Goal: Task Accomplishment & Management: Use online tool/utility

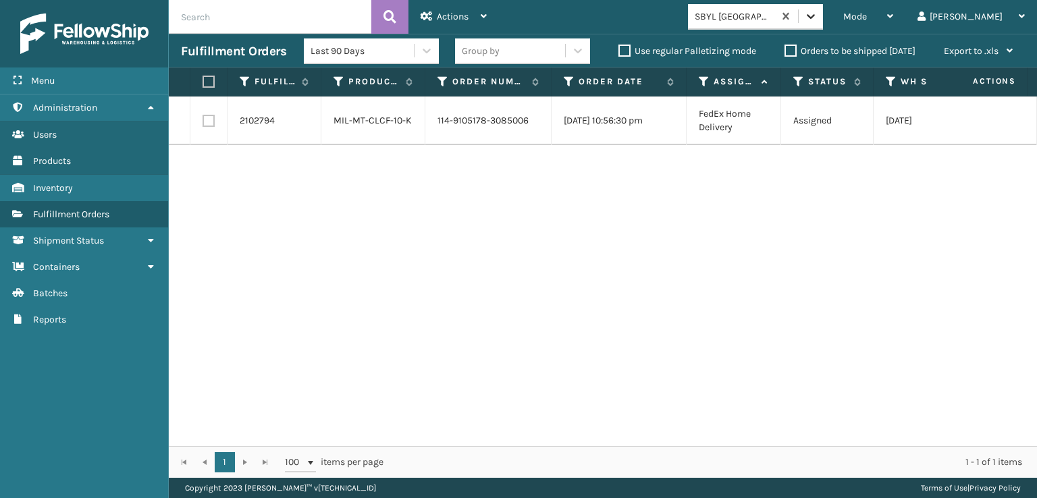
click at [823, 8] on div at bounding box center [811, 16] width 24 height 24
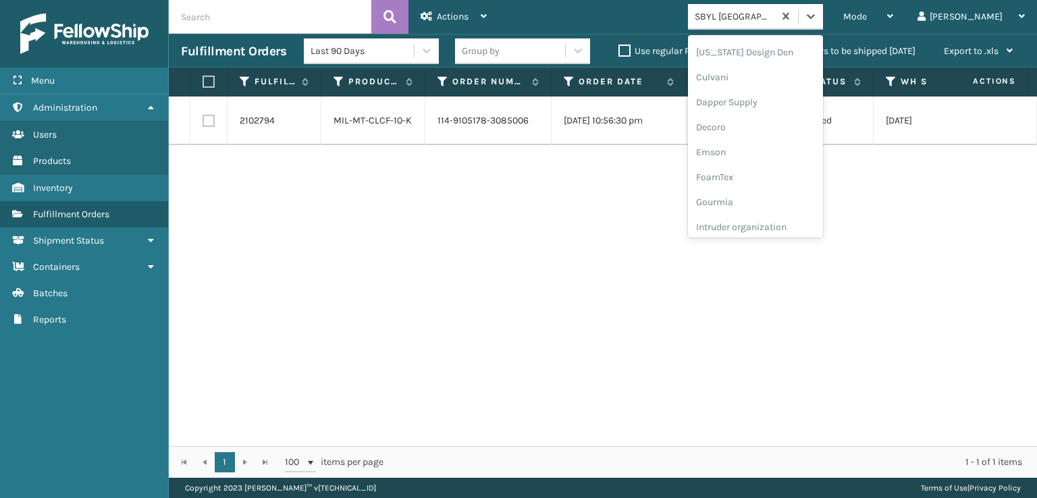
scroll to position [203, 0]
click at [811, 171] on div "FoamTex" at bounding box center [755, 172] width 135 height 25
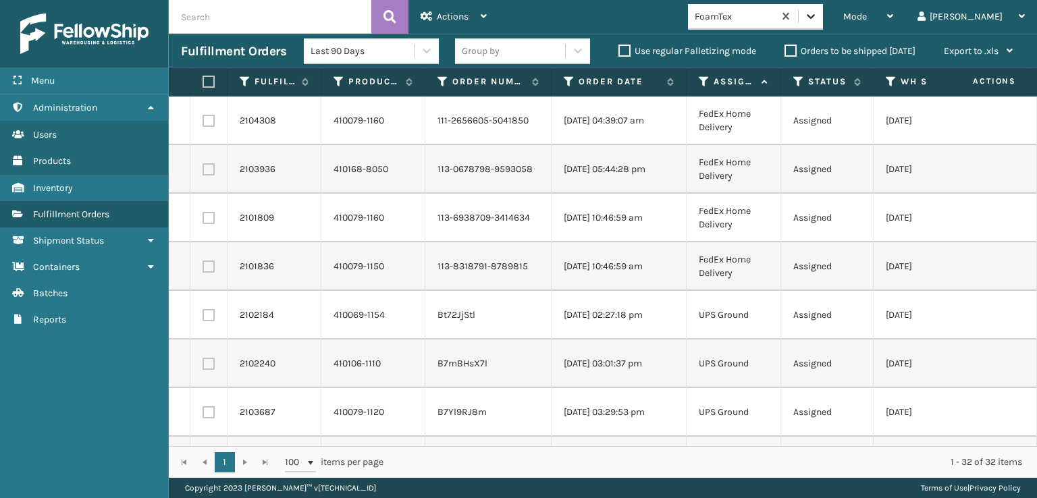
click at [818, 12] on icon at bounding box center [811, 16] width 14 height 14
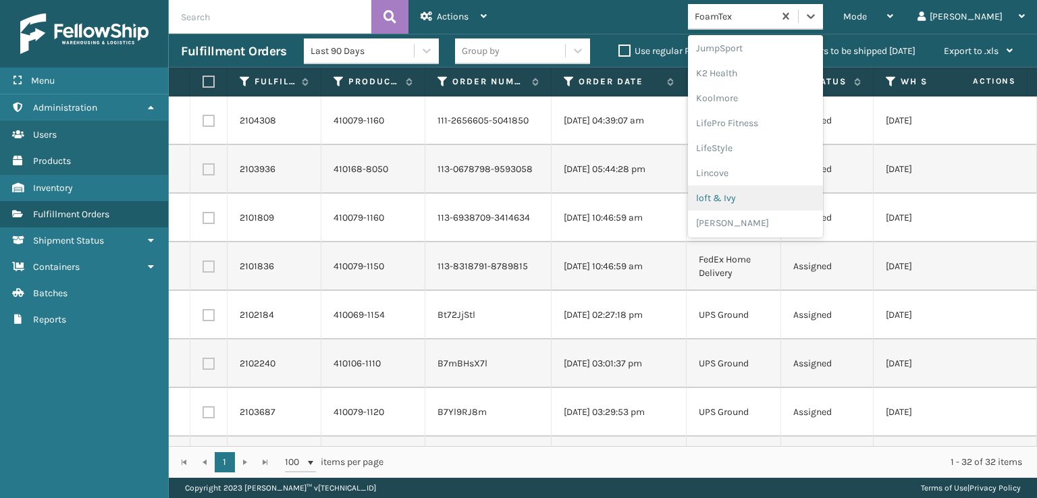
scroll to position [494, 0]
click at [806, 182] on div "[PERSON_NAME] Brands" at bounding box center [755, 180] width 135 height 25
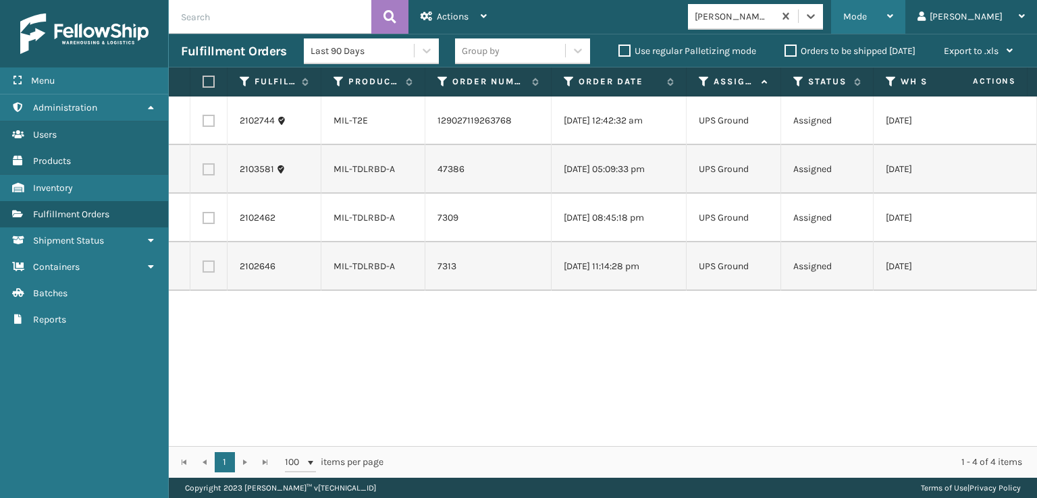
click at [893, 4] on div "Mode" at bounding box center [868, 17] width 50 height 34
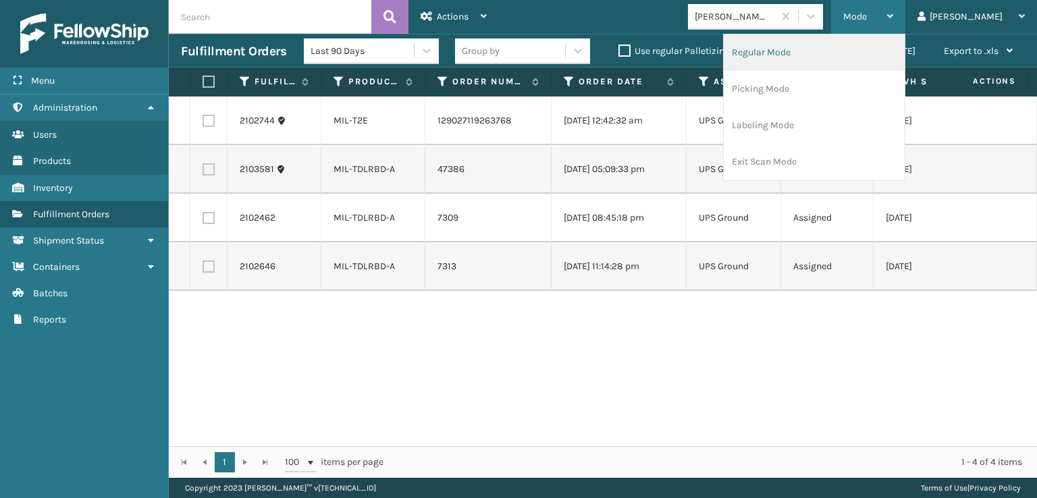
click at [827, 53] on li "Regular Mode" at bounding box center [814, 52] width 181 height 36
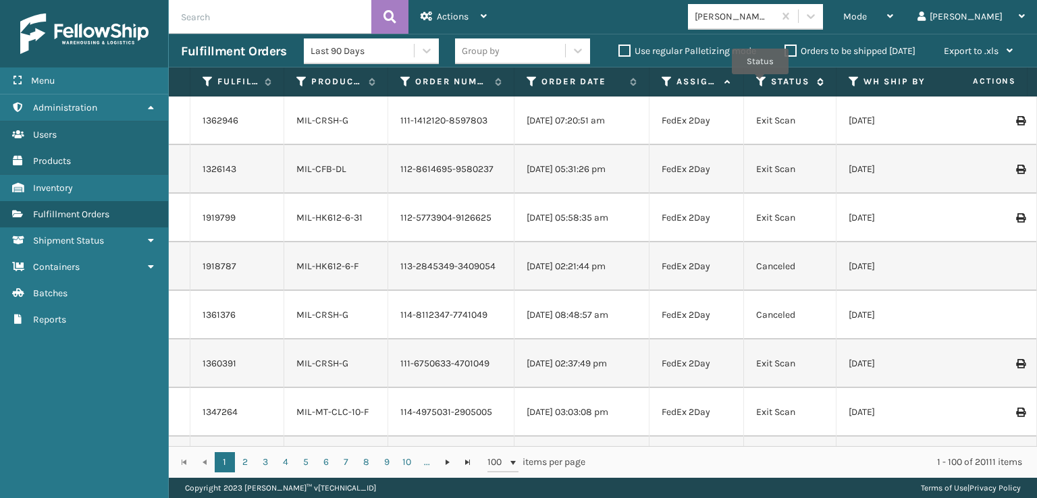
click at [760, 84] on icon at bounding box center [761, 82] width 11 height 12
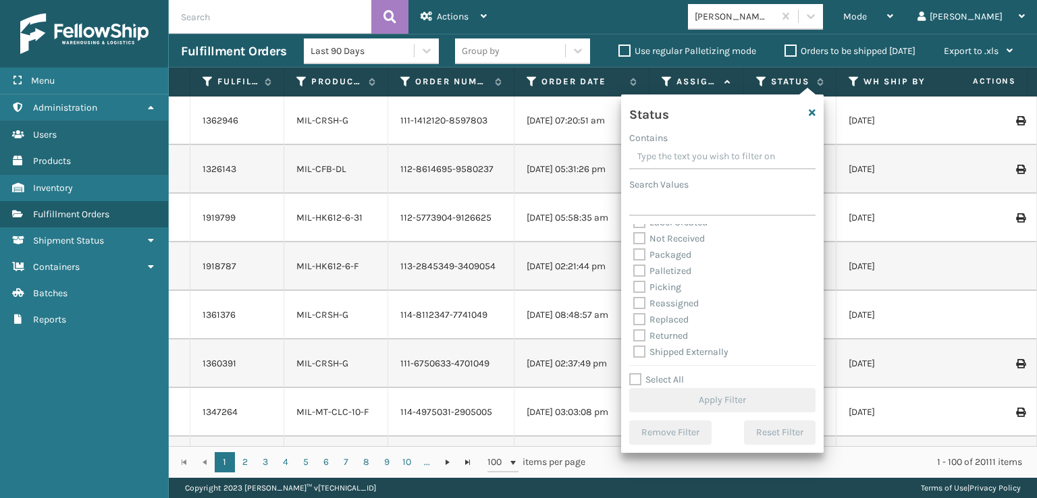
scroll to position [76, 0]
click at [640, 284] on label "Picking" at bounding box center [657, 285] width 48 height 11
click at [634, 284] on input "Picking" at bounding box center [633, 282] width 1 height 9
checkbox input "true"
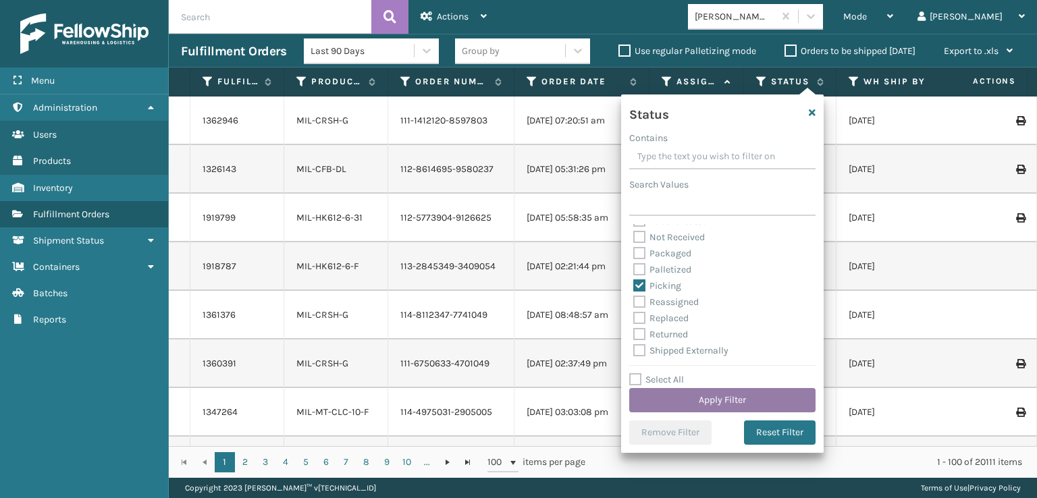
click at [691, 398] on button "Apply Filter" at bounding box center [722, 400] width 186 height 24
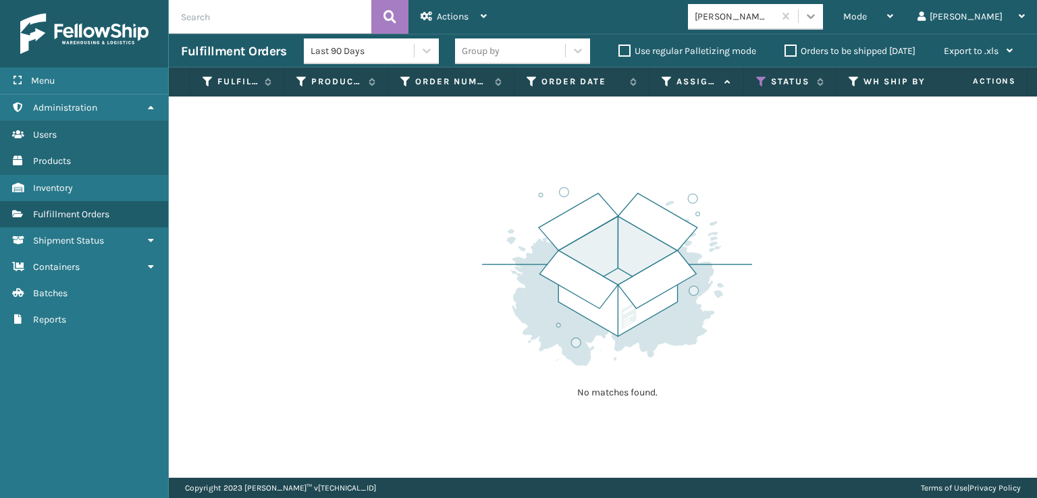
click at [815, 17] on icon at bounding box center [811, 16] width 8 height 5
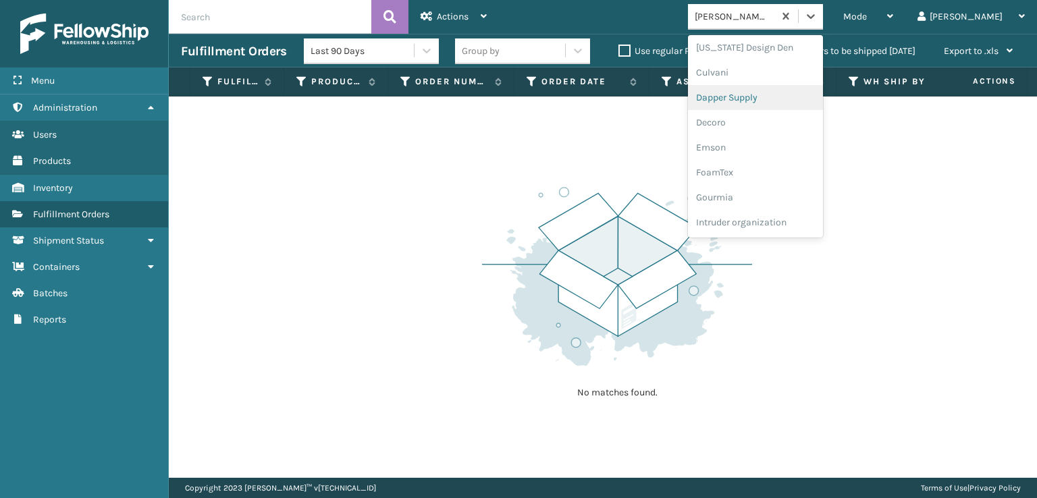
scroll to position [270, 0]
click at [805, 106] on div "FoamTex" at bounding box center [755, 105] width 135 height 25
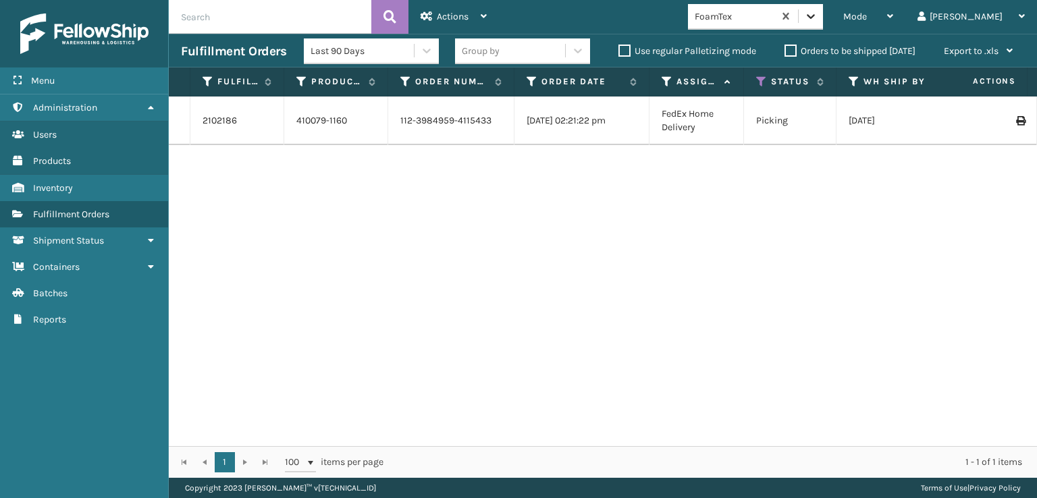
click at [818, 22] on icon at bounding box center [811, 16] width 14 height 14
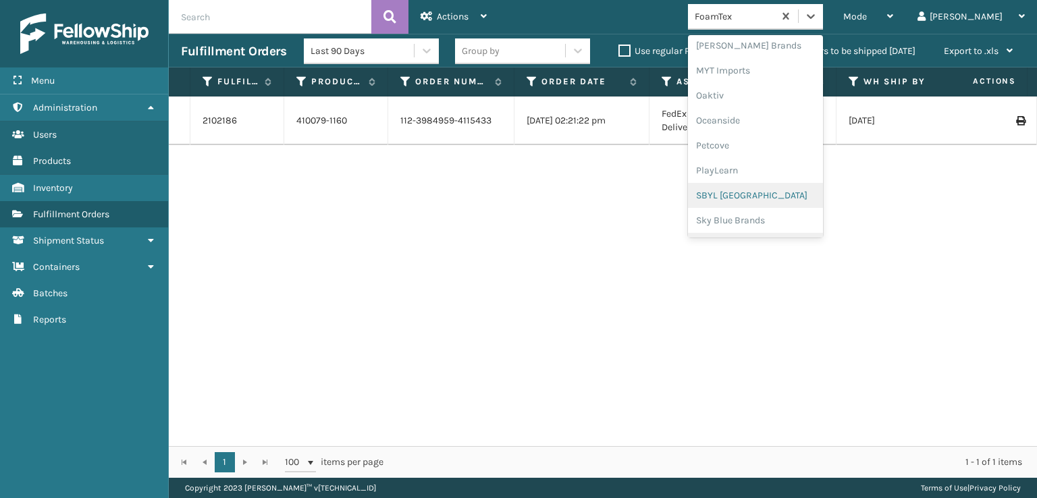
scroll to position [677, 0]
click at [805, 201] on div "SleepGeekz" at bounding box center [755, 197] width 135 height 25
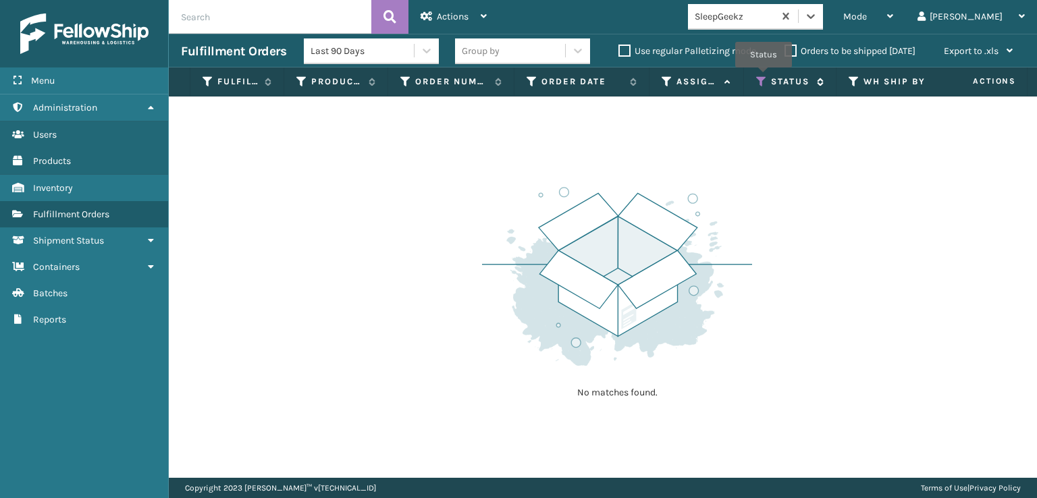
click at [764, 77] on icon at bounding box center [761, 82] width 11 height 12
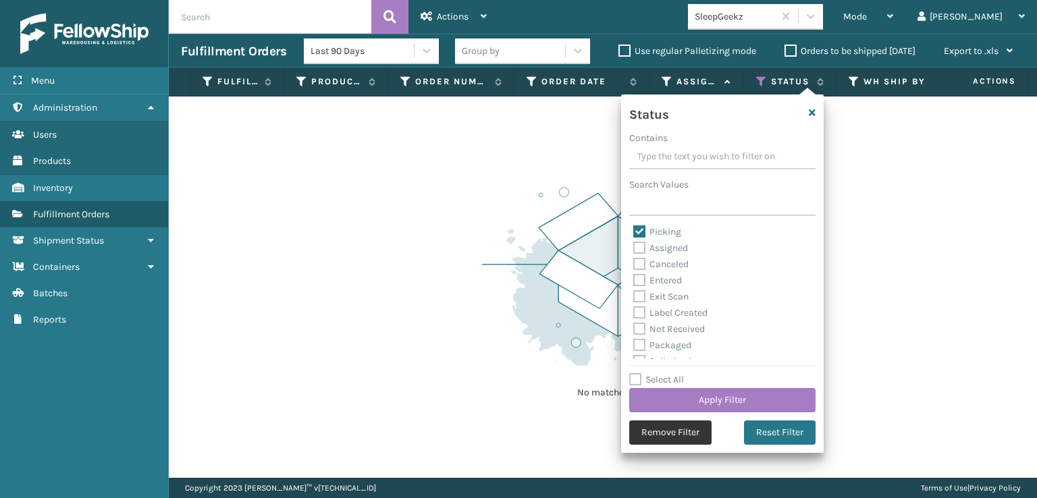
click at [687, 433] on button "Remove Filter" at bounding box center [670, 433] width 82 height 24
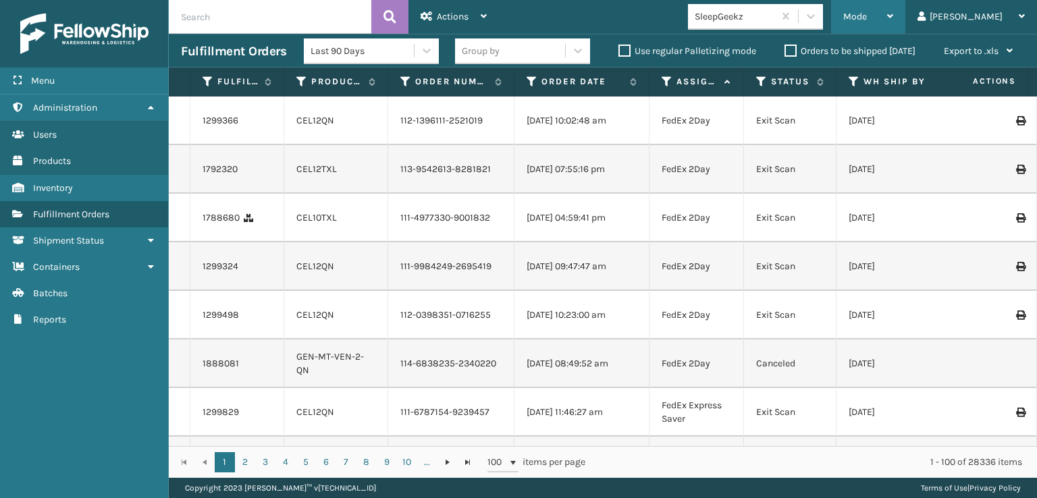
click at [893, 26] on div "Mode" at bounding box center [868, 17] width 50 height 34
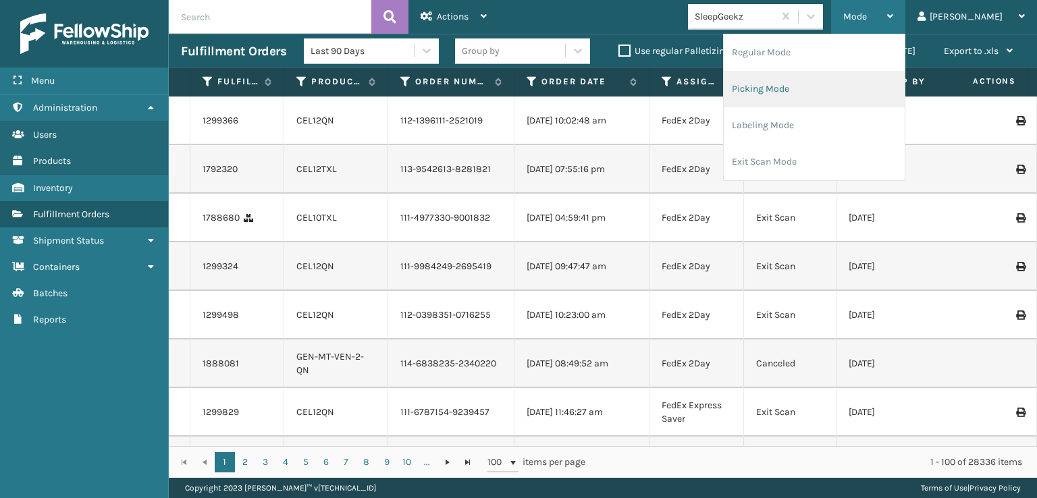
click at [843, 91] on li "Picking Mode" at bounding box center [814, 89] width 181 height 36
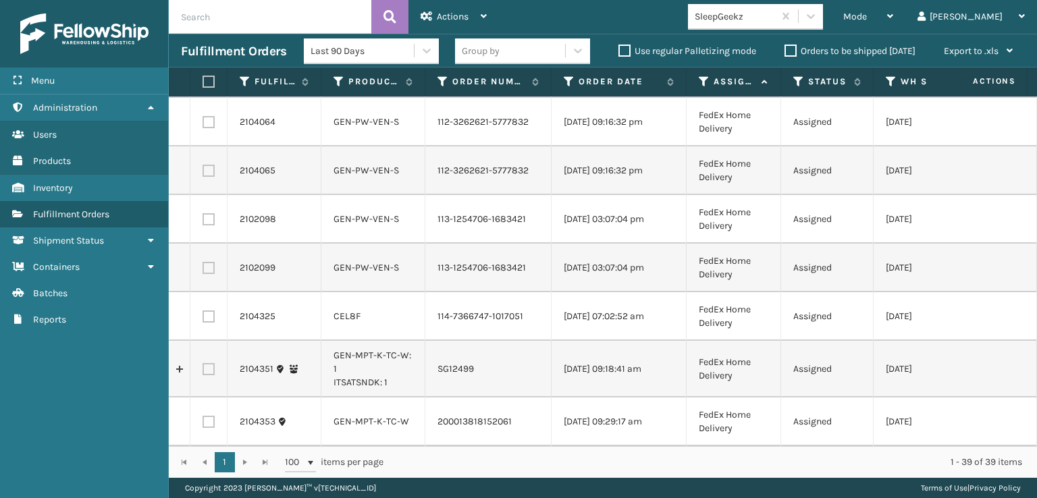
scroll to position [1653, 0]
click at [205, 311] on label at bounding box center [209, 317] width 12 height 12
click at [203, 311] on input "checkbox" at bounding box center [203, 315] width 1 height 9
checkbox input "true"
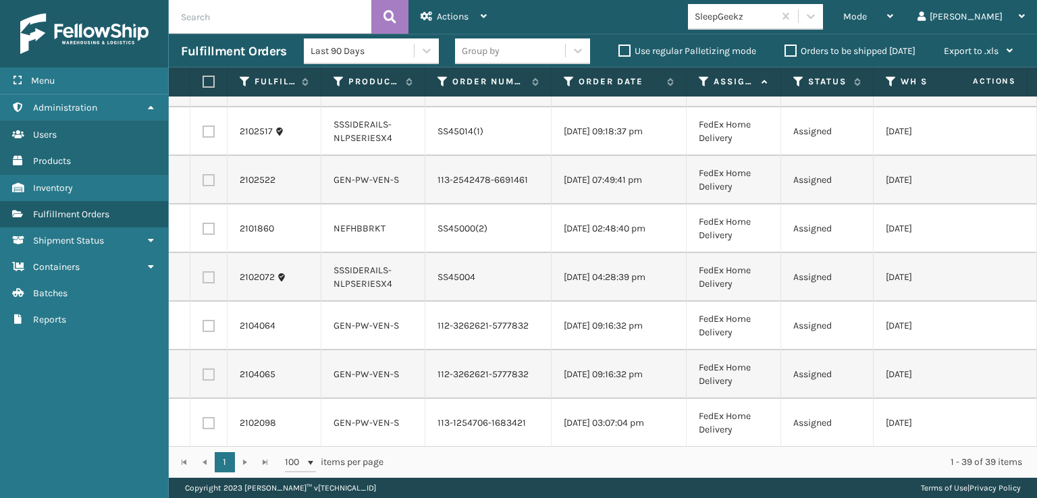
scroll to position [1418, 0]
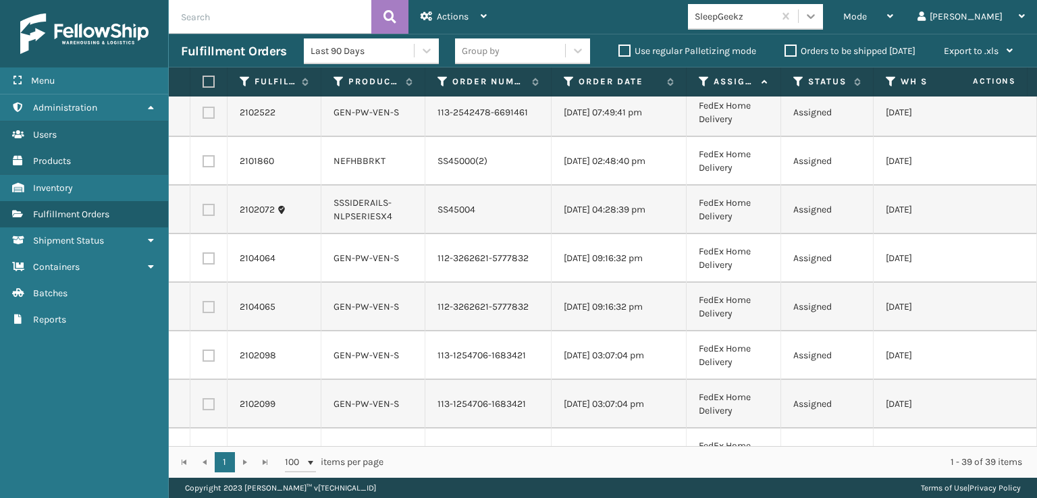
click at [823, 17] on div at bounding box center [811, 16] width 24 height 24
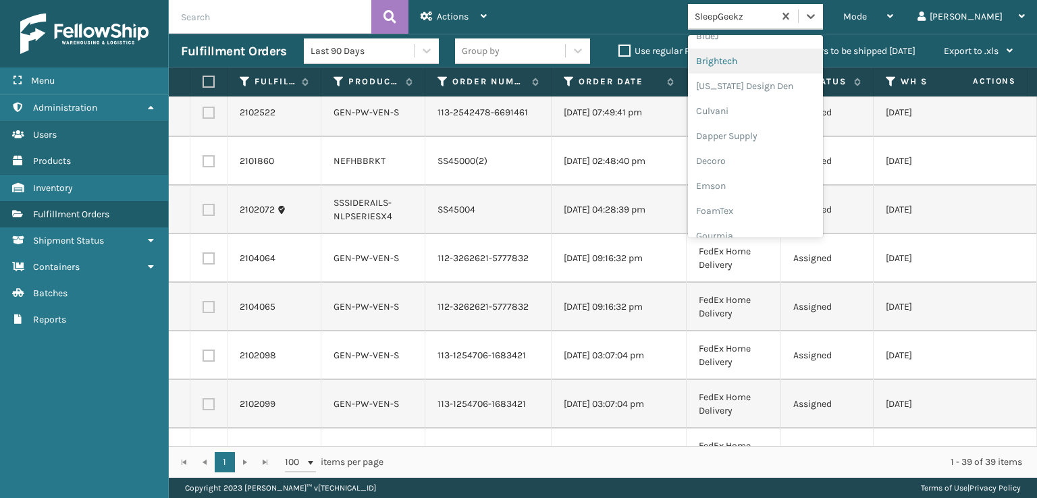
scroll to position [203, 0]
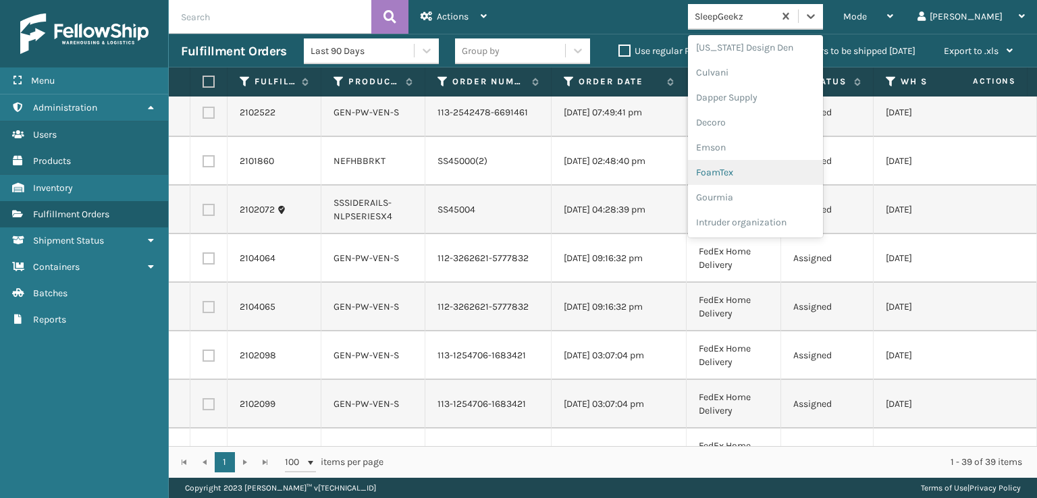
click at [766, 176] on div "FoamTex" at bounding box center [755, 172] width 135 height 25
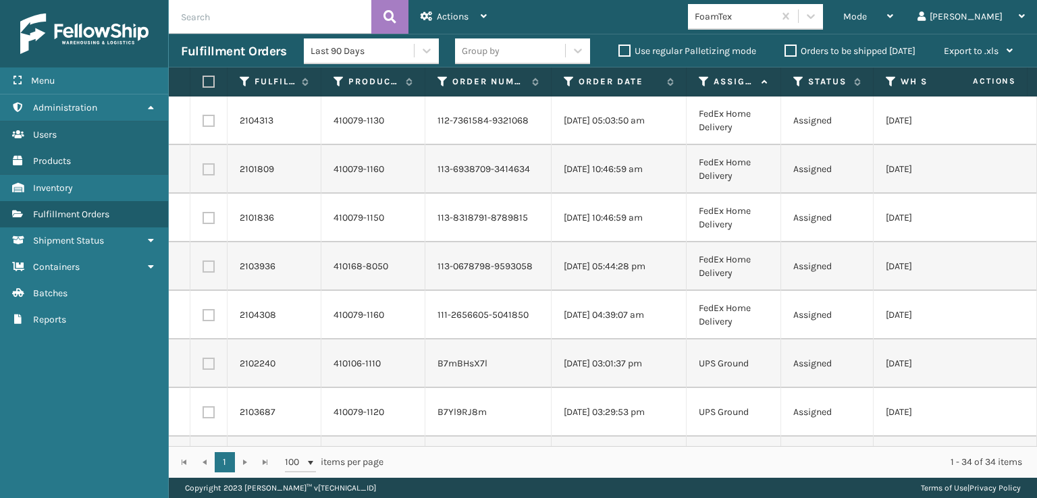
click at [205, 125] on label at bounding box center [209, 121] width 12 height 12
click at [203, 124] on input "checkbox" at bounding box center [203, 119] width 1 height 9
checkbox input "true"
click at [205, 161] on td at bounding box center [208, 169] width 37 height 49
click at [207, 176] on td at bounding box center [208, 169] width 37 height 49
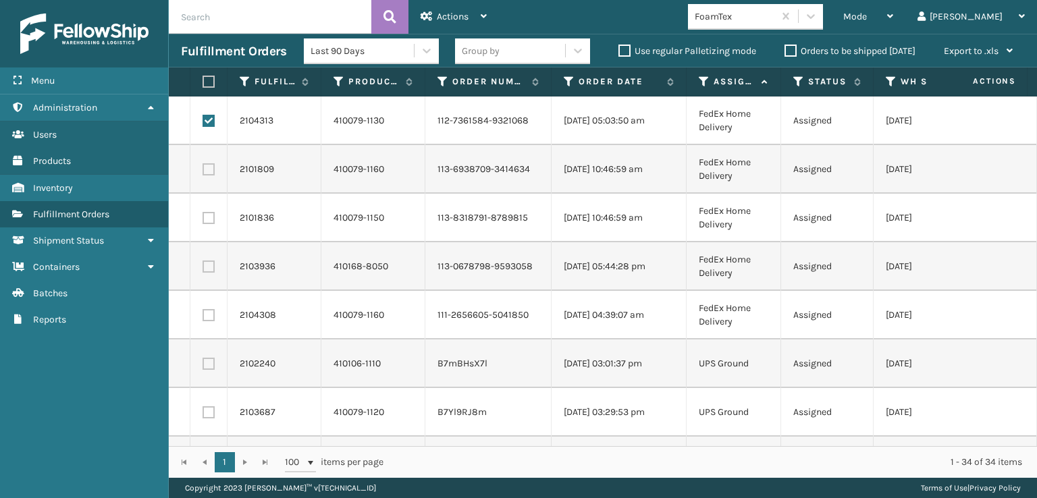
click at [208, 168] on label at bounding box center [209, 169] width 12 height 12
click at [203, 168] on input "checkbox" at bounding box center [203, 167] width 1 height 9
checkbox input "true"
click at [208, 223] on label at bounding box center [209, 218] width 12 height 12
click at [203, 221] on input "checkbox" at bounding box center [203, 216] width 1 height 9
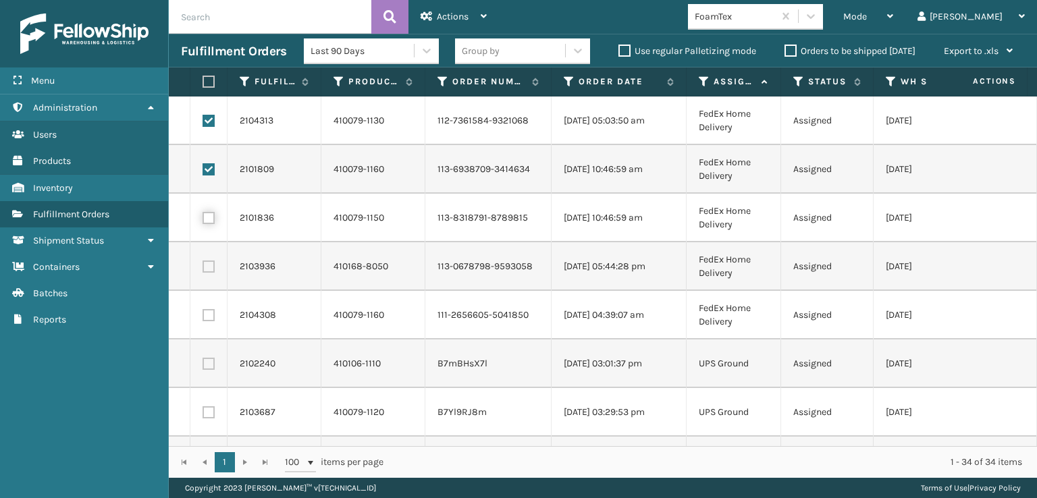
checkbox input "true"
click at [207, 265] on label at bounding box center [209, 267] width 12 height 12
click at [203, 265] on input "checkbox" at bounding box center [203, 265] width 1 height 9
checkbox input "true"
click at [206, 317] on label at bounding box center [209, 315] width 12 height 12
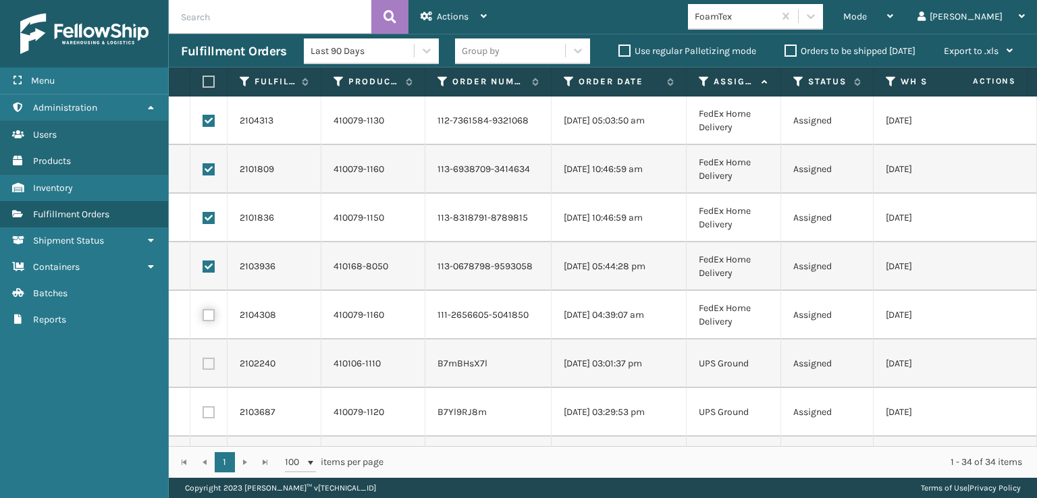
click at [203, 317] on input "checkbox" at bounding box center [203, 313] width 1 height 9
checkbox input "true"
click at [453, 13] on span "Actions" at bounding box center [453, 16] width 32 height 11
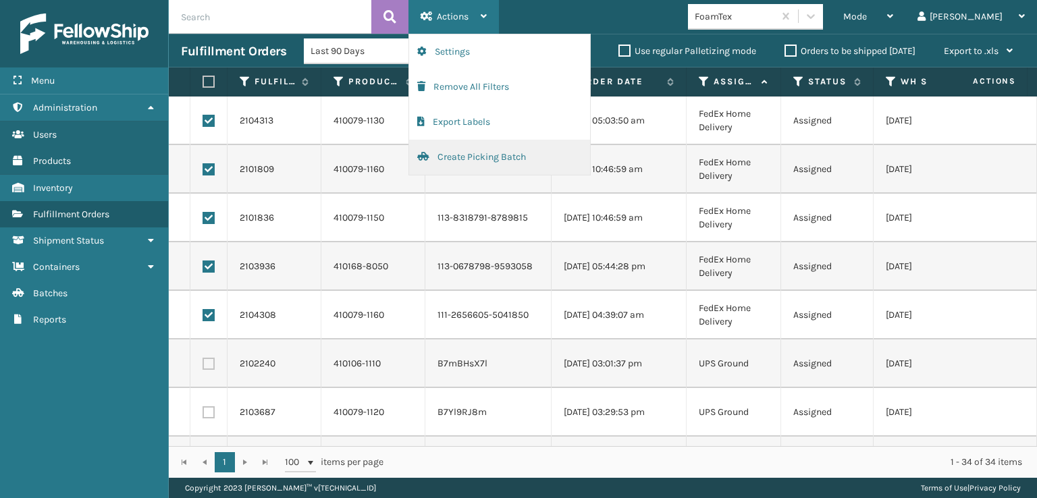
click at [473, 150] on button "Create Picking Batch" at bounding box center [499, 157] width 181 height 35
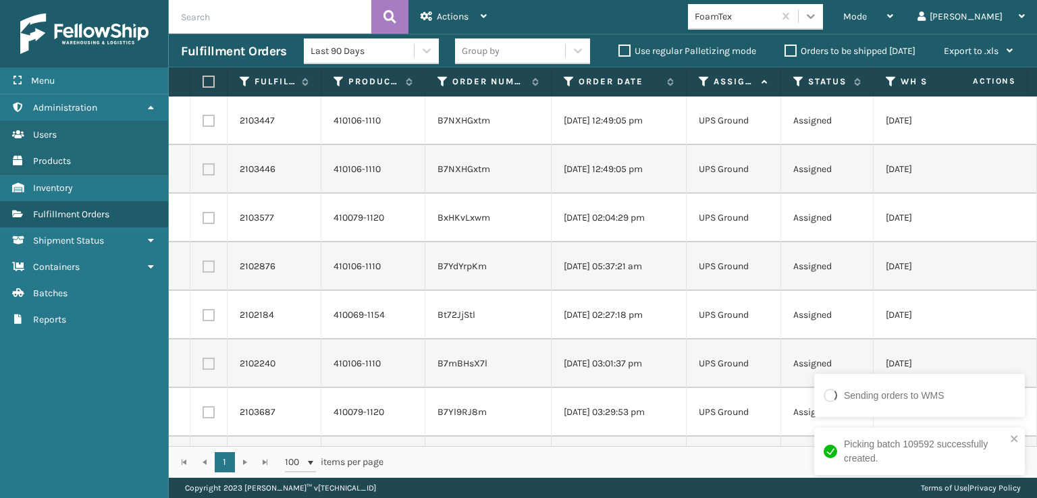
click at [823, 6] on div at bounding box center [811, 16] width 24 height 24
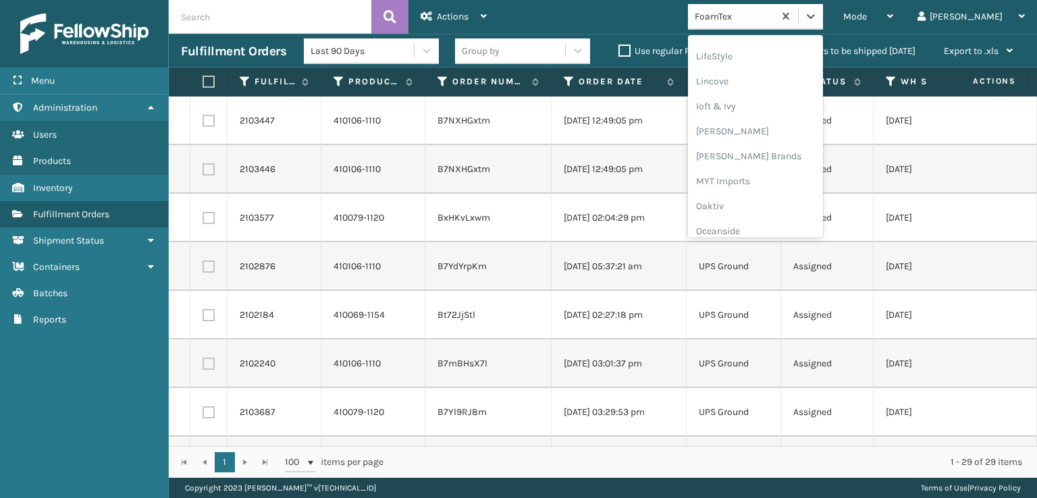
scroll to position [542, 0]
click at [799, 139] on div "[PERSON_NAME] Brands" at bounding box center [755, 132] width 135 height 25
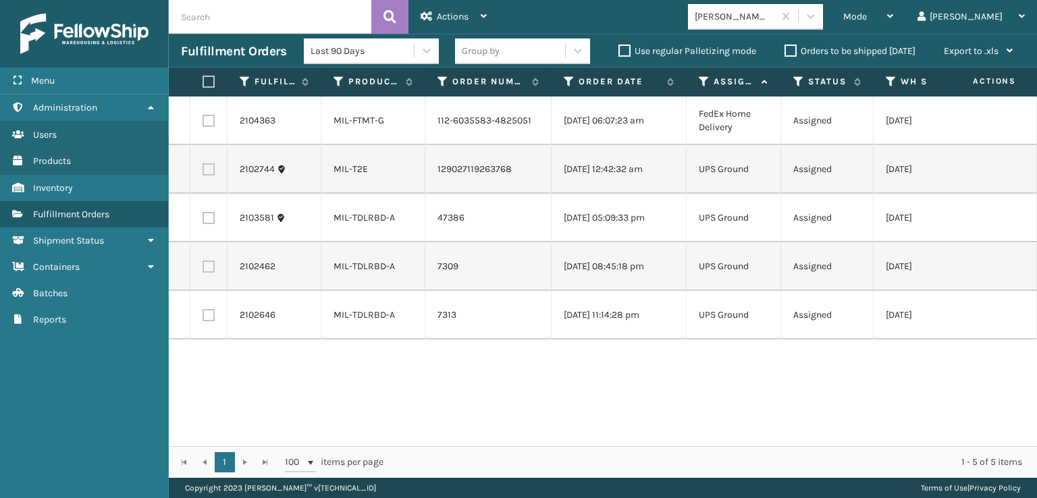
click at [205, 118] on label at bounding box center [209, 121] width 12 height 12
click at [203, 118] on input "checkbox" at bounding box center [203, 119] width 1 height 9
checkbox input "true"
click at [473, 25] on div "Actions" at bounding box center [454, 17] width 66 height 34
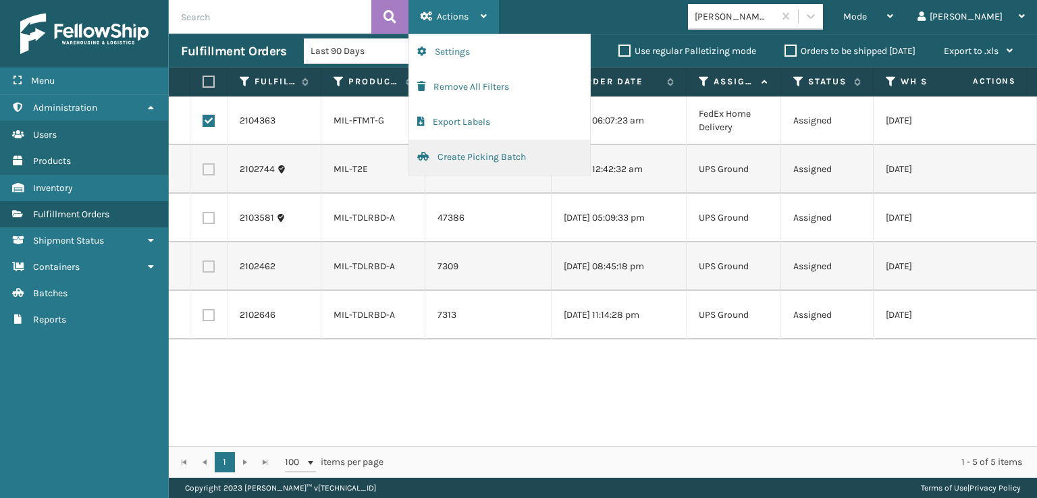
click at [485, 149] on button "Create Picking Batch" at bounding box center [499, 157] width 181 height 35
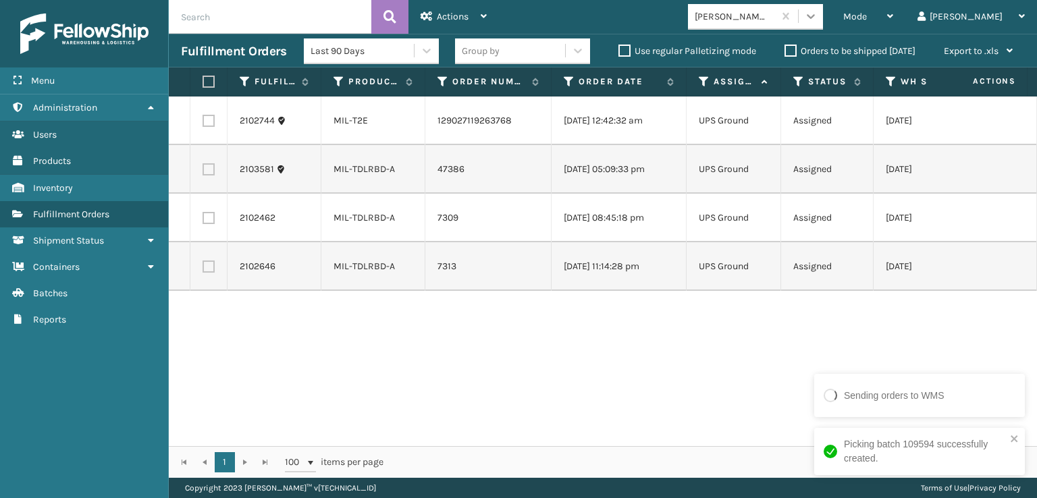
click at [818, 20] on icon at bounding box center [811, 16] width 14 height 14
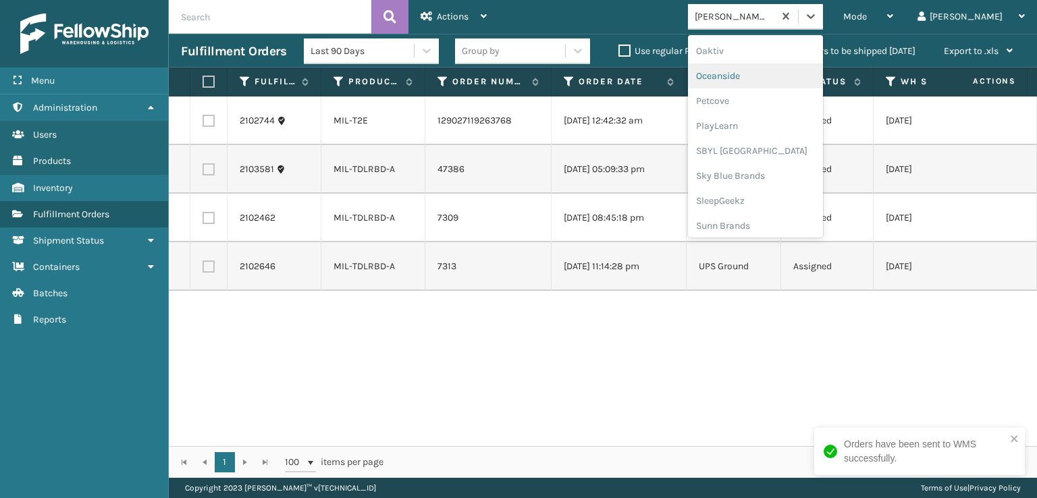
scroll to position [677, 0]
click at [802, 143] on div "SBYL [GEOGRAPHIC_DATA]" at bounding box center [755, 147] width 135 height 25
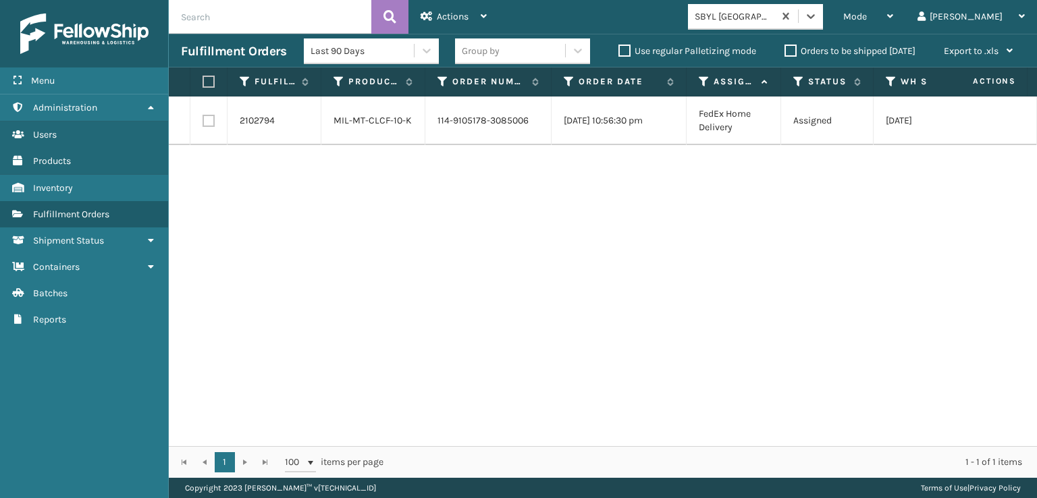
click at [213, 124] on label at bounding box center [209, 121] width 12 height 12
click at [203, 124] on input "checkbox" at bounding box center [203, 119] width 1 height 9
checkbox input "true"
click at [470, 28] on div "Actions" at bounding box center [454, 17] width 66 height 34
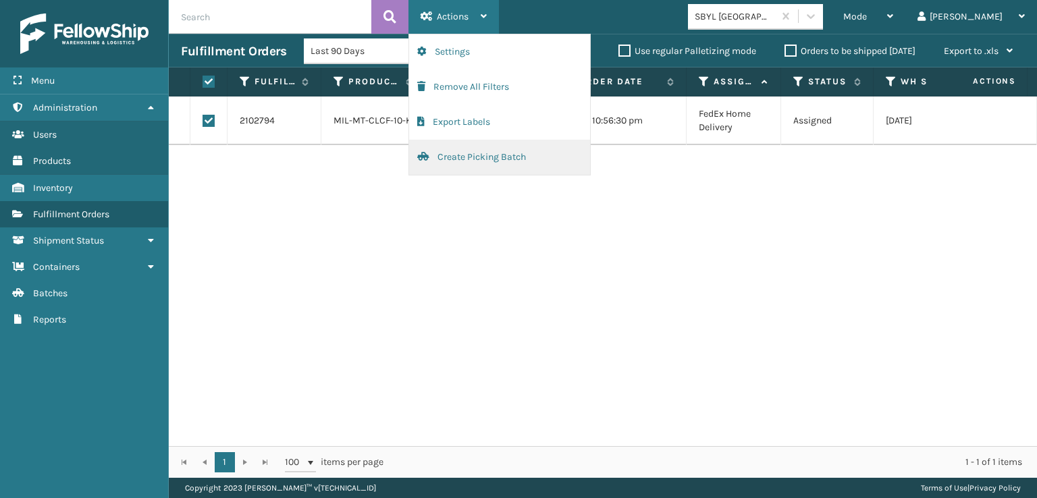
click at [471, 147] on button "Create Picking Batch" at bounding box center [499, 157] width 181 height 35
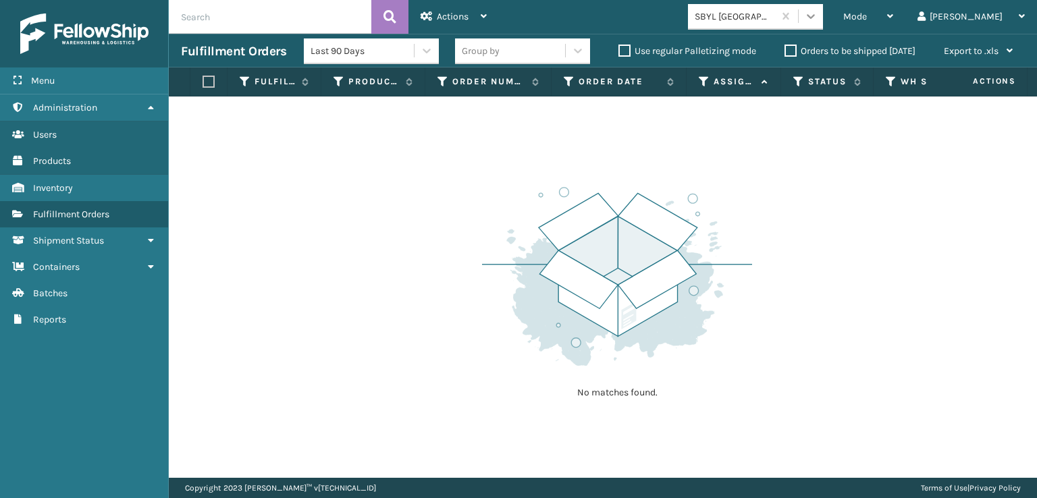
click at [818, 13] on icon at bounding box center [811, 16] width 14 height 14
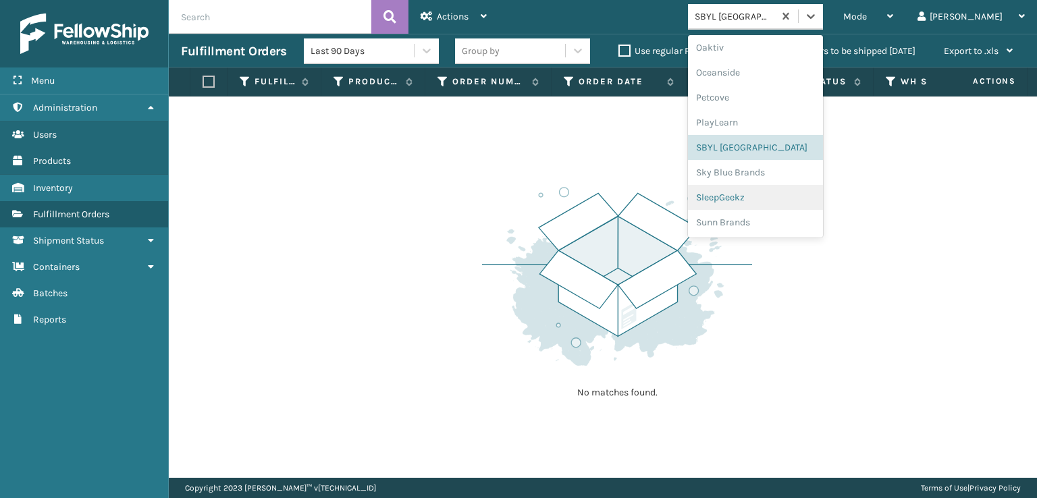
click at [785, 192] on div "SleepGeekz" at bounding box center [755, 197] width 135 height 25
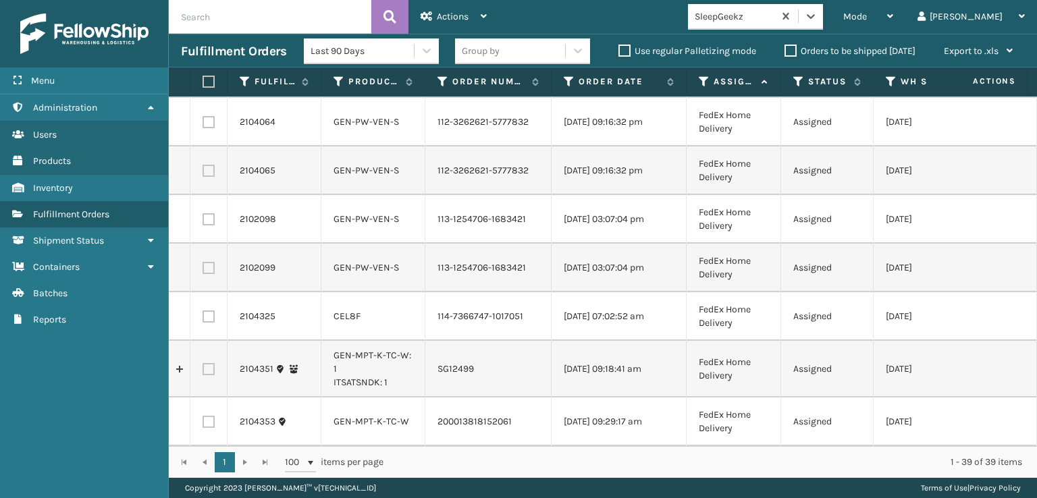
scroll to position [1621, 0]
click at [211, 323] on label at bounding box center [209, 317] width 12 height 12
click at [203, 319] on input "checkbox" at bounding box center [203, 315] width 1 height 9
checkbox input "true"
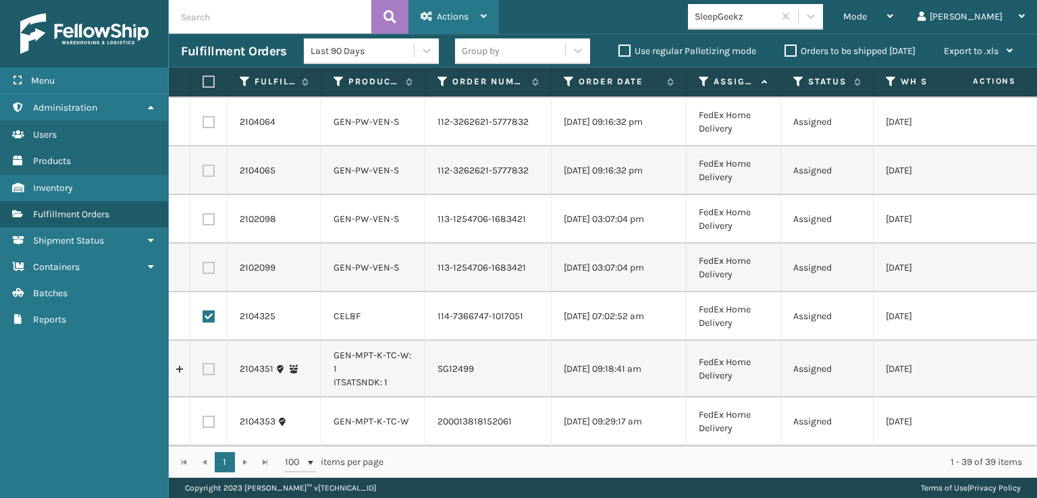
click at [467, 22] on div "Actions" at bounding box center [454, 17] width 66 height 34
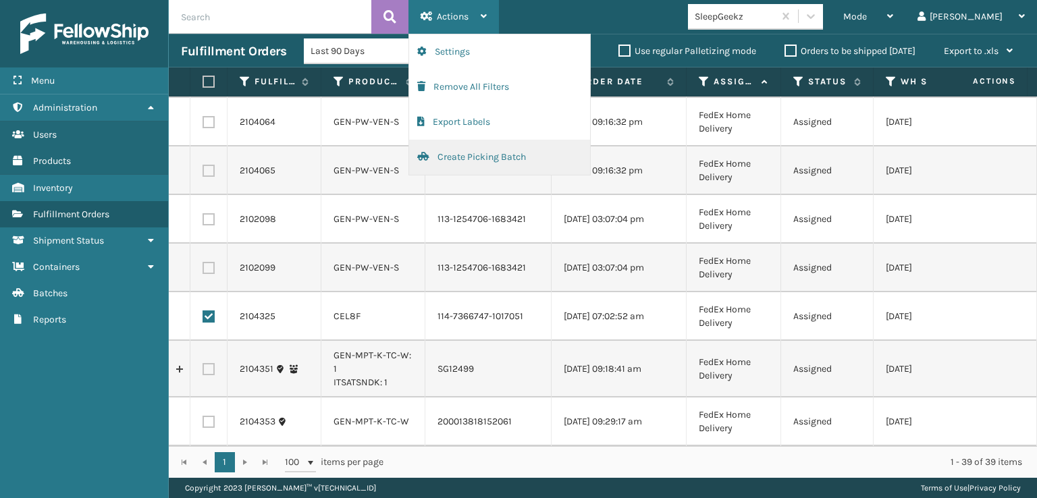
click at [481, 153] on button "Create Picking Batch" at bounding box center [499, 157] width 181 height 35
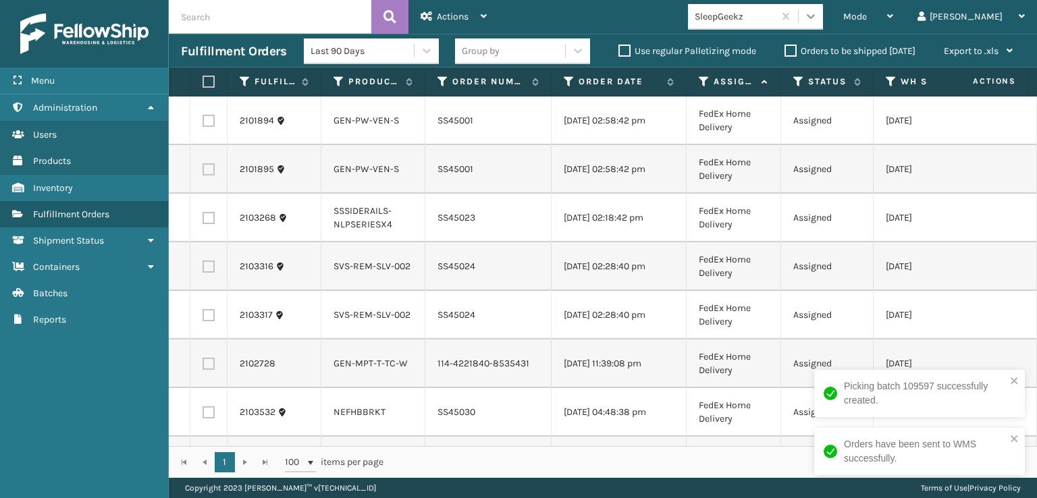
click at [818, 11] on icon at bounding box center [811, 16] width 14 height 14
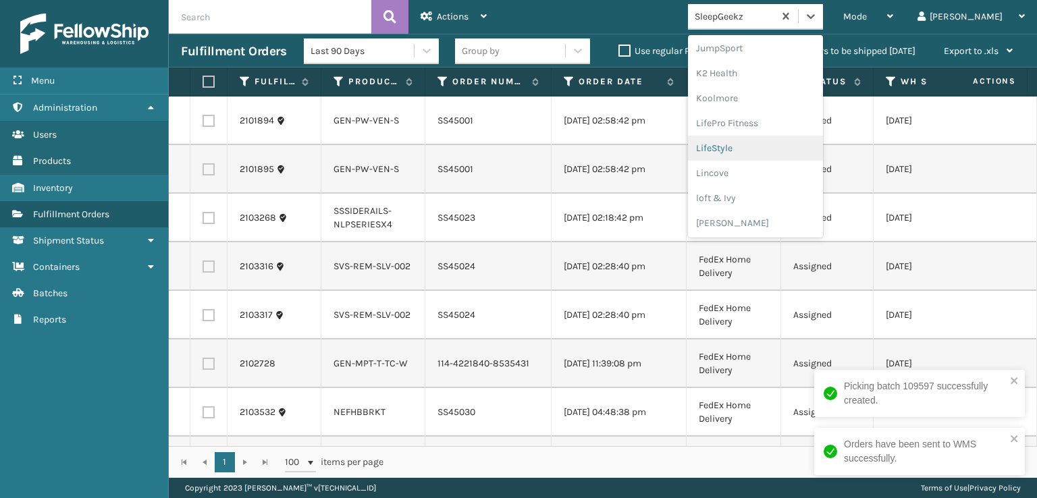
scroll to position [677, 0]
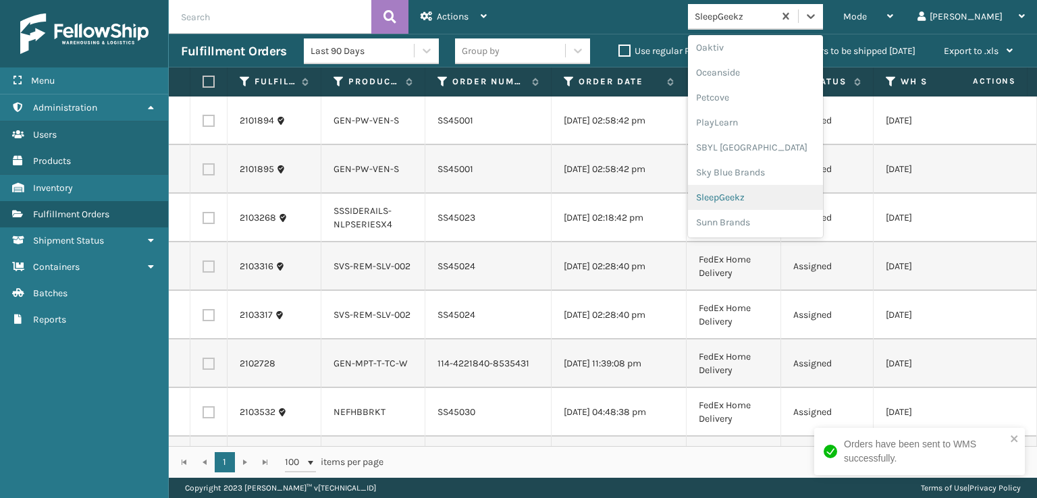
click at [794, 192] on div "SleepGeekz" at bounding box center [755, 197] width 135 height 25
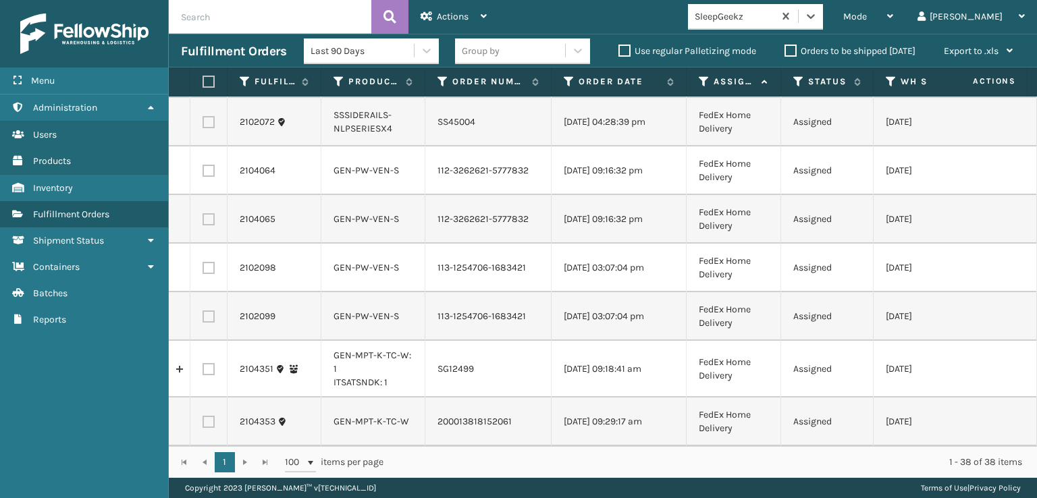
scroll to position [1596, 0]
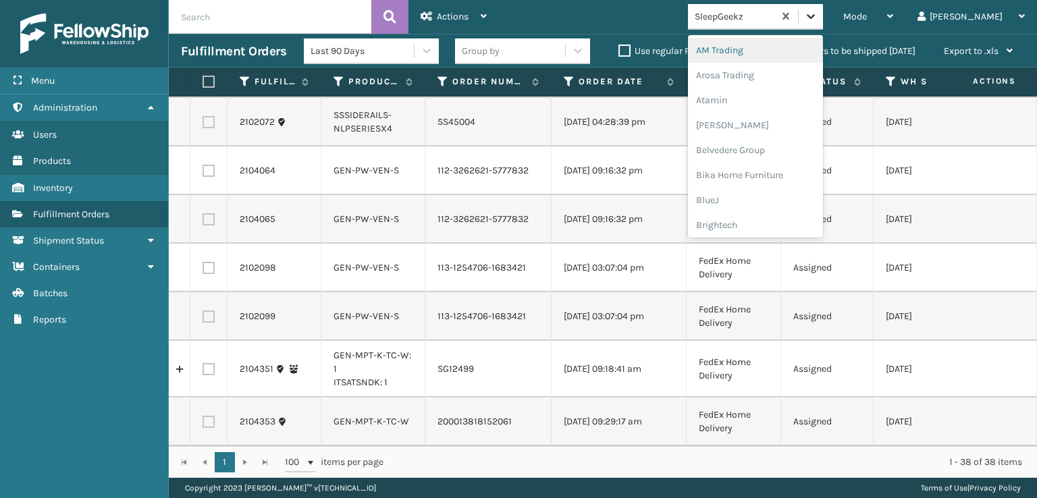
click at [823, 22] on div at bounding box center [811, 16] width 24 height 24
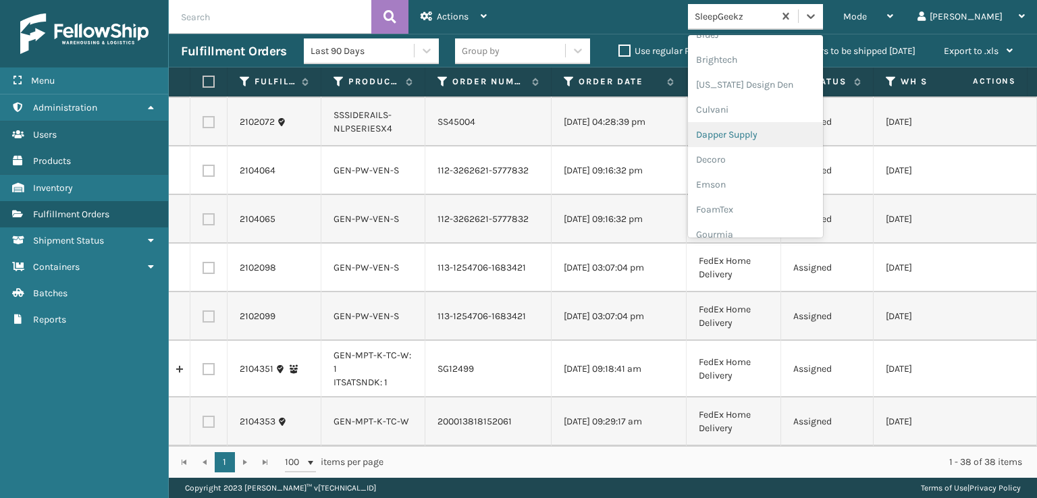
scroll to position [203, 0]
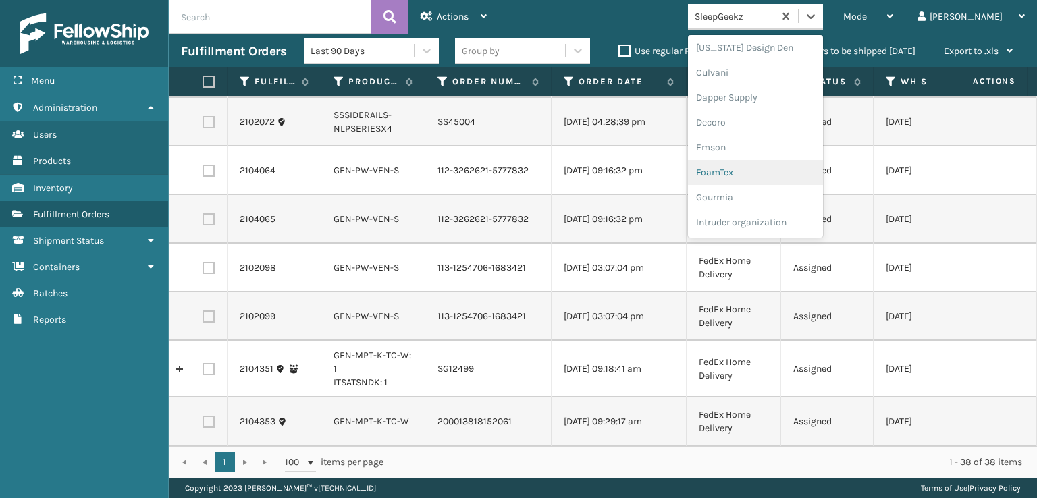
click at [786, 168] on div "FoamTex" at bounding box center [755, 172] width 135 height 25
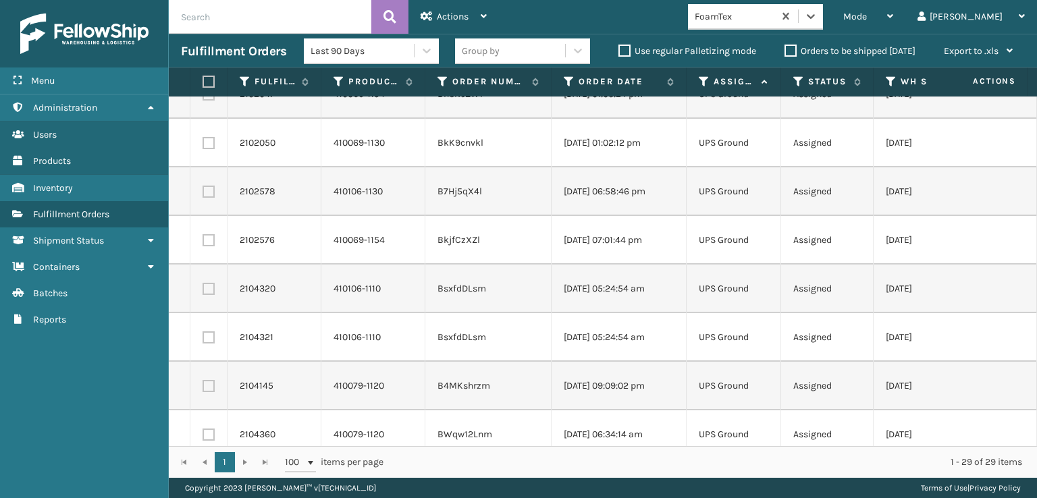
scroll to position [1070, 0]
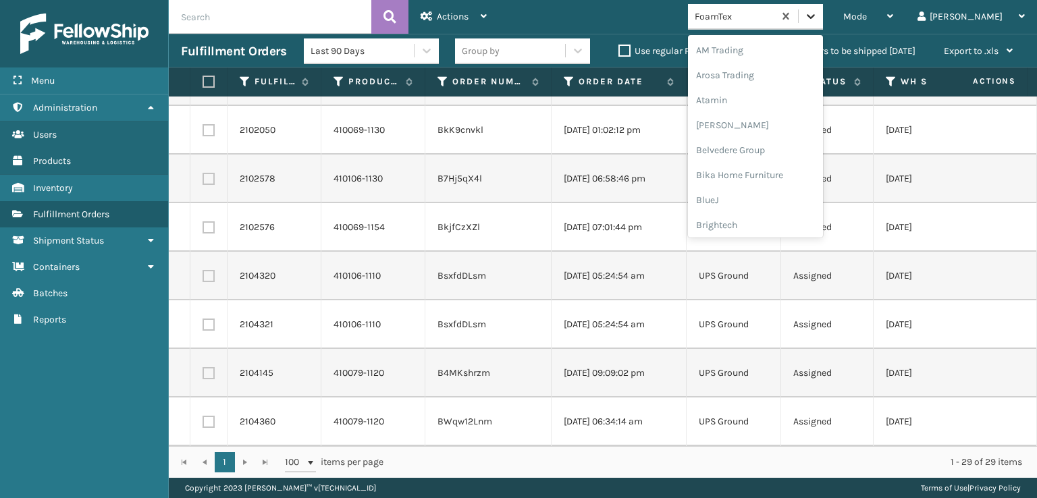
click at [818, 13] on icon at bounding box center [811, 16] width 14 height 14
click at [787, 110] on div "[PERSON_NAME] Brands" at bounding box center [755, 113] width 135 height 25
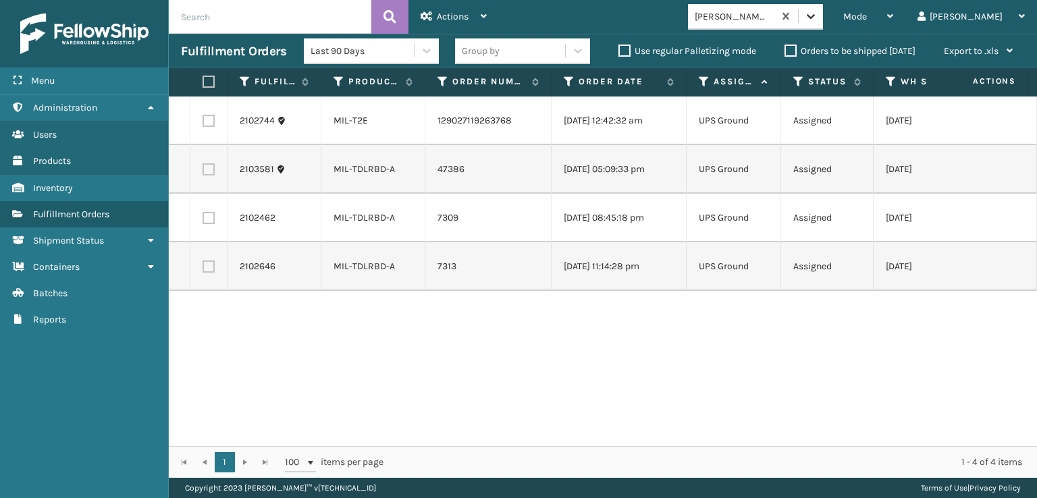
click at [818, 11] on icon at bounding box center [811, 16] width 14 height 14
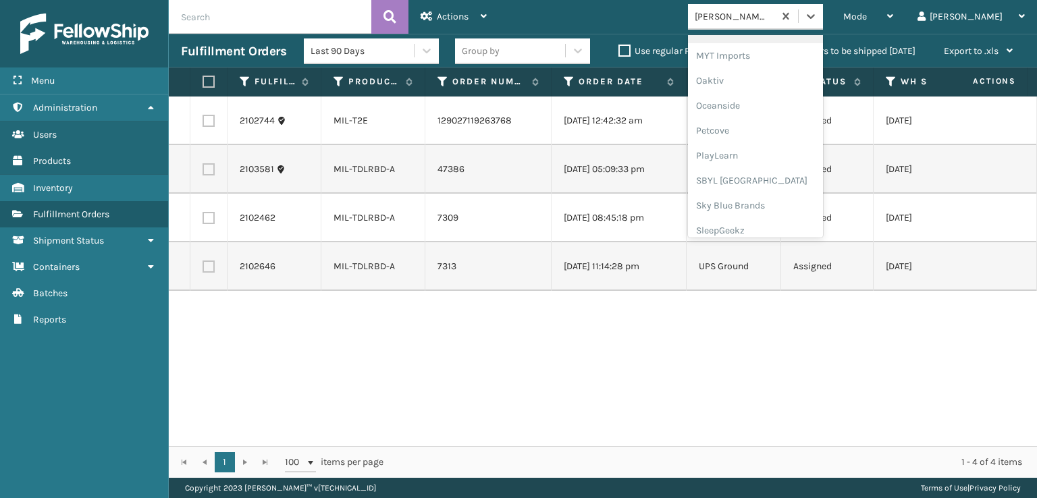
scroll to position [677, 0]
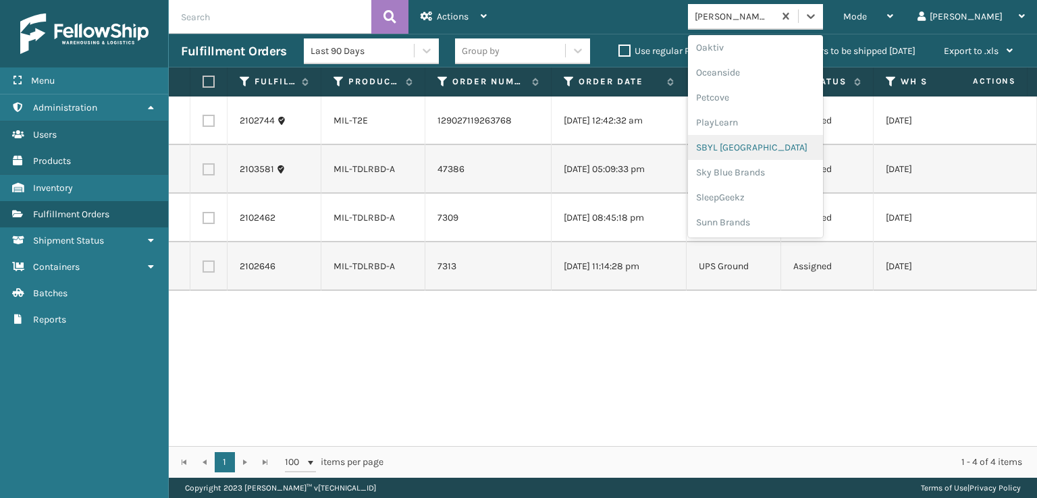
click at [789, 149] on div "SBYL [GEOGRAPHIC_DATA]" at bounding box center [755, 147] width 135 height 25
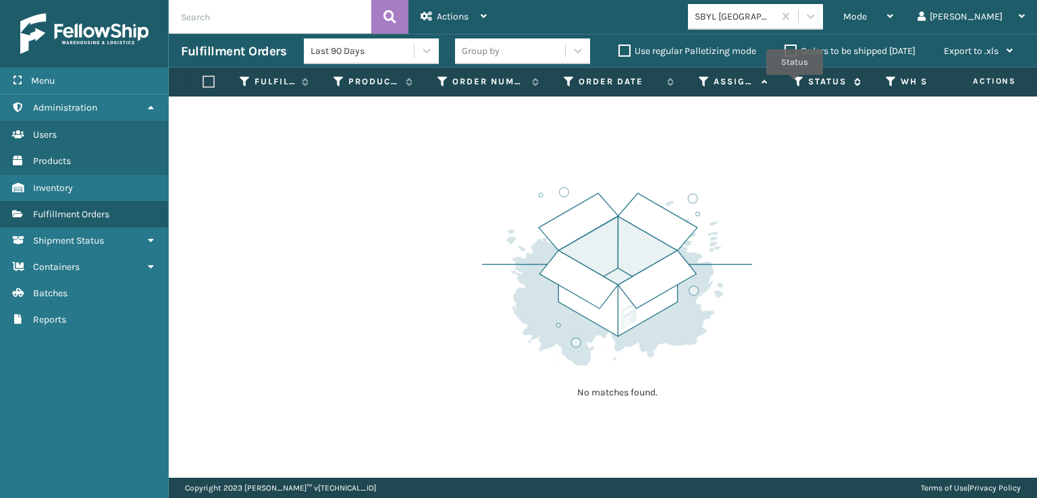
click at [795, 84] on icon at bounding box center [798, 82] width 11 height 12
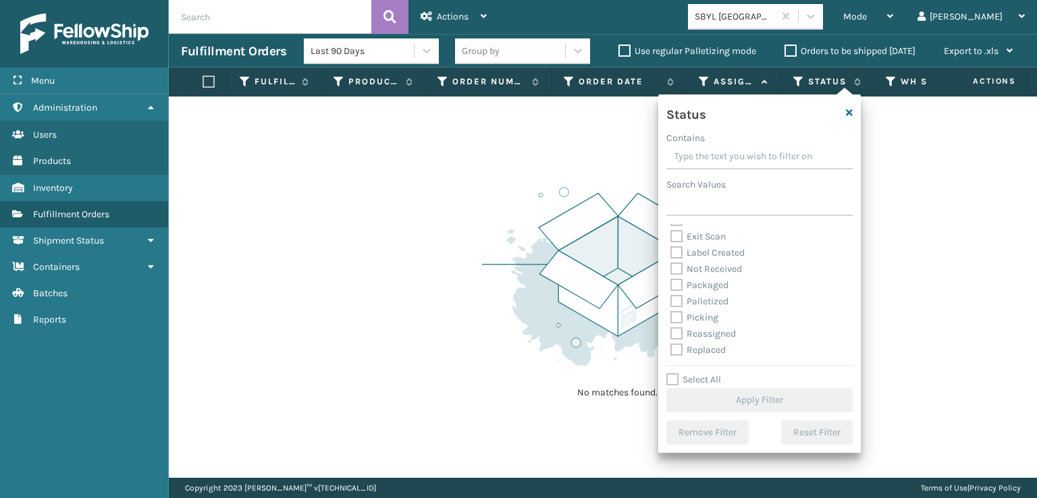
scroll to position [68, 0]
click at [678, 292] on label "Picking" at bounding box center [695, 293] width 48 height 11
click at [671, 292] on input "Picking" at bounding box center [671, 290] width 1 height 9
checkbox input "true"
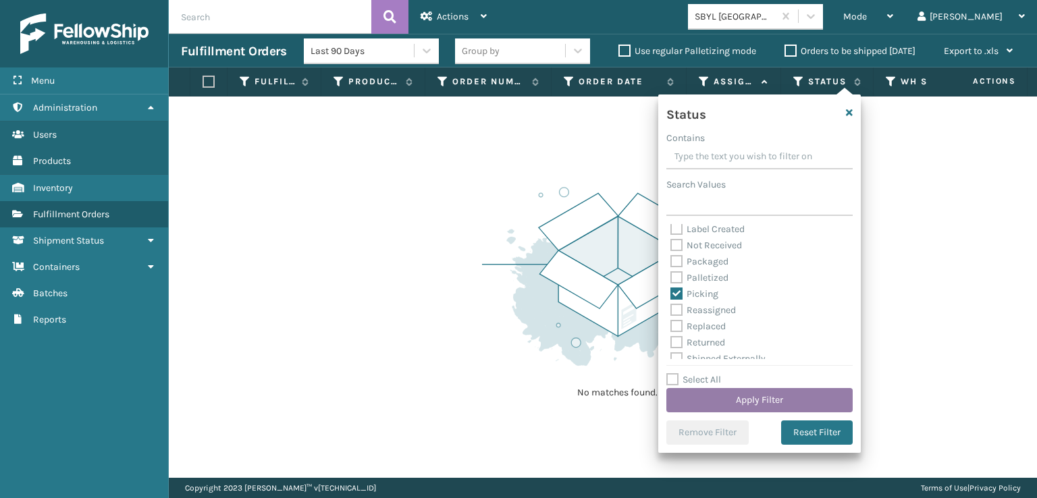
click at [724, 405] on button "Apply Filter" at bounding box center [759, 400] width 186 height 24
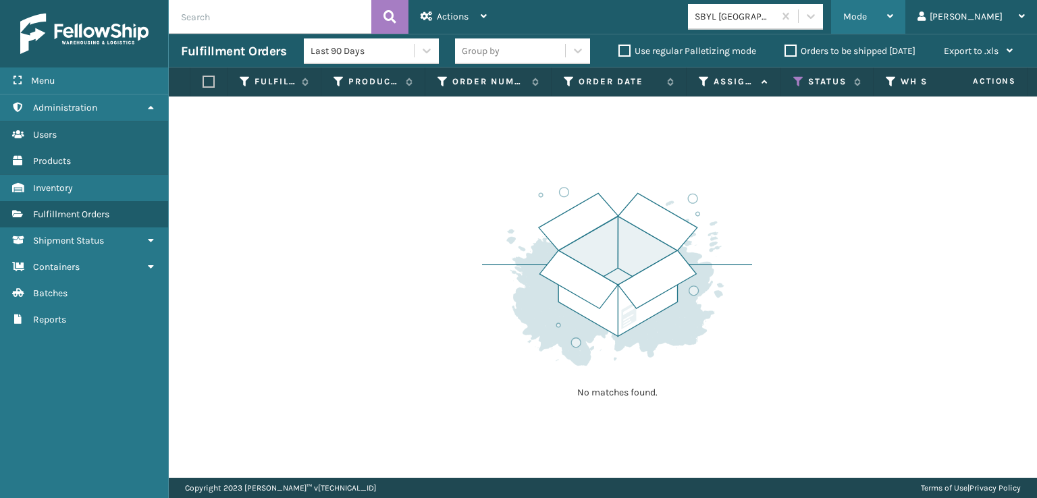
click at [893, 22] on div "Mode" at bounding box center [868, 17] width 50 height 34
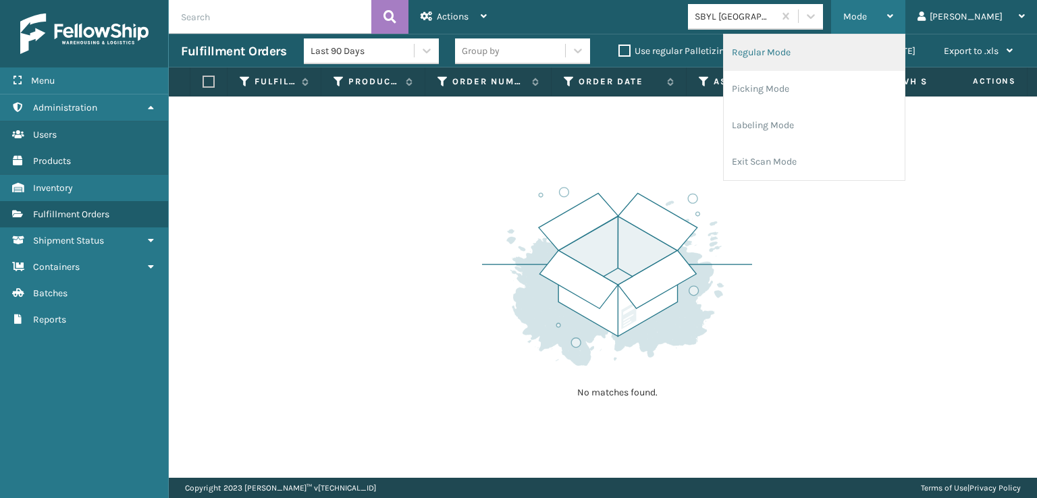
click at [818, 55] on li "Regular Mode" at bounding box center [814, 52] width 181 height 36
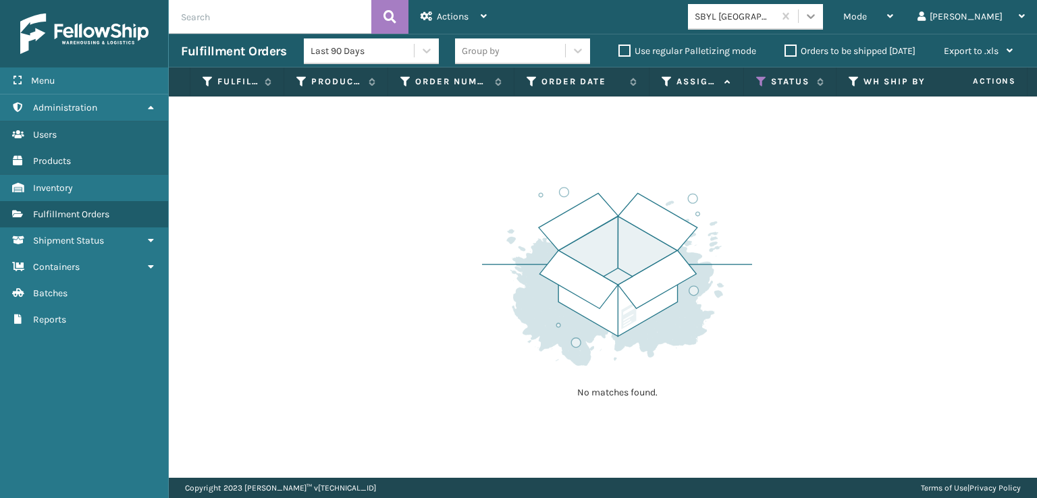
click at [823, 18] on div at bounding box center [811, 16] width 24 height 24
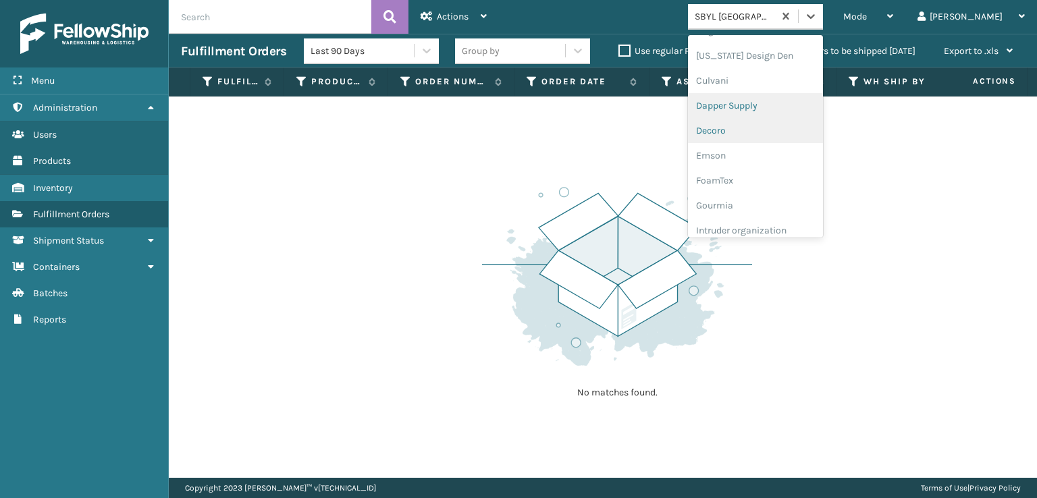
scroll to position [203, 0]
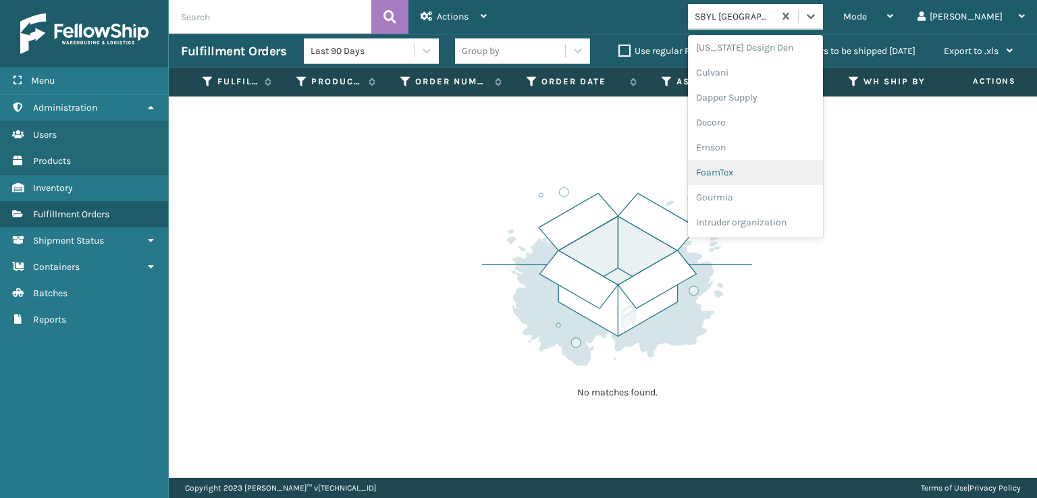
click at [790, 169] on div "FoamTex" at bounding box center [755, 172] width 135 height 25
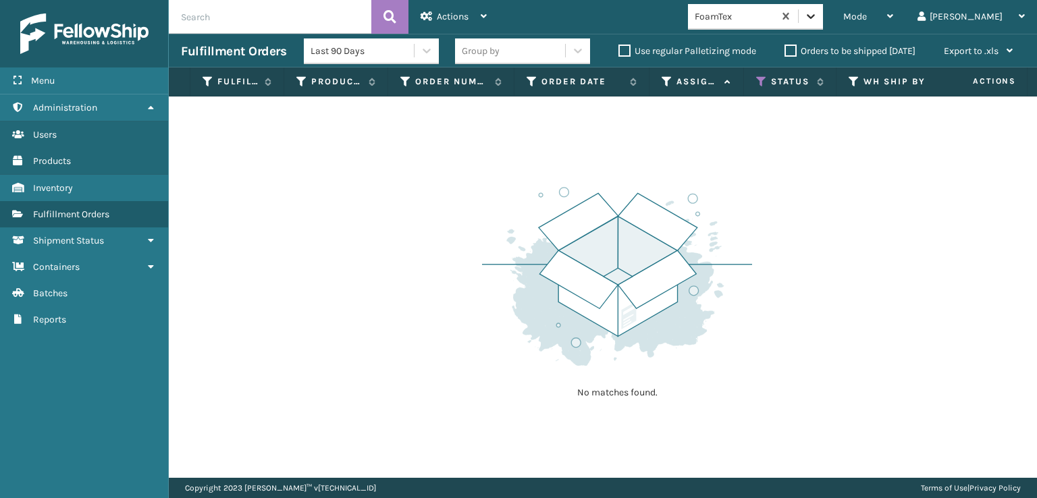
click at [815, 15] on icon at bounding box center [811, 16] width 8 height 5
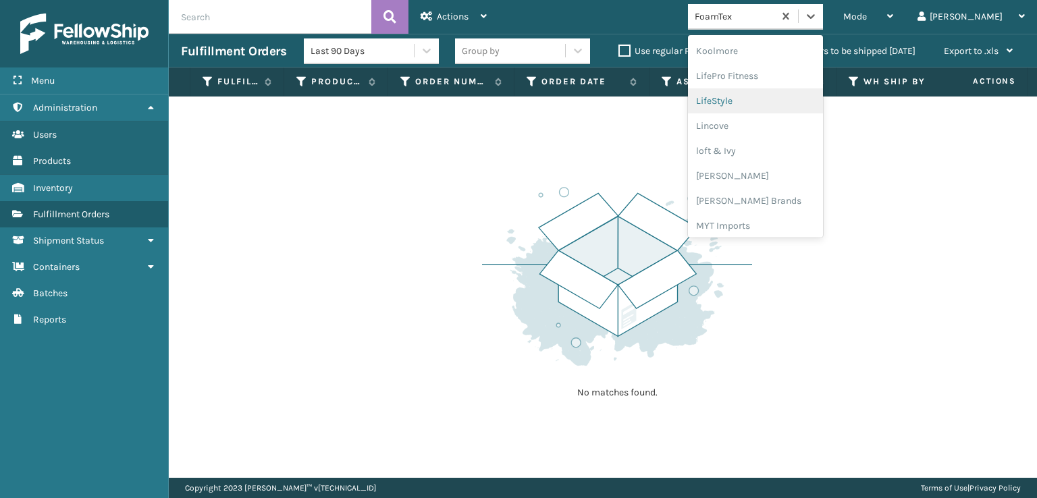
scroll to position [494, 0]
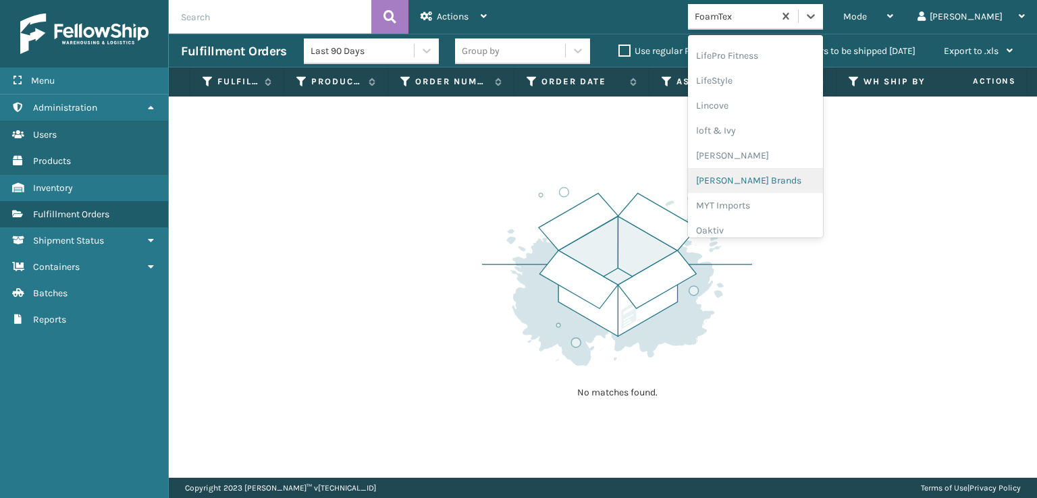
click at [786, 173] on div "[PERSON_NAME] Brands" at bounding box center [755, 180] width 135 height 25
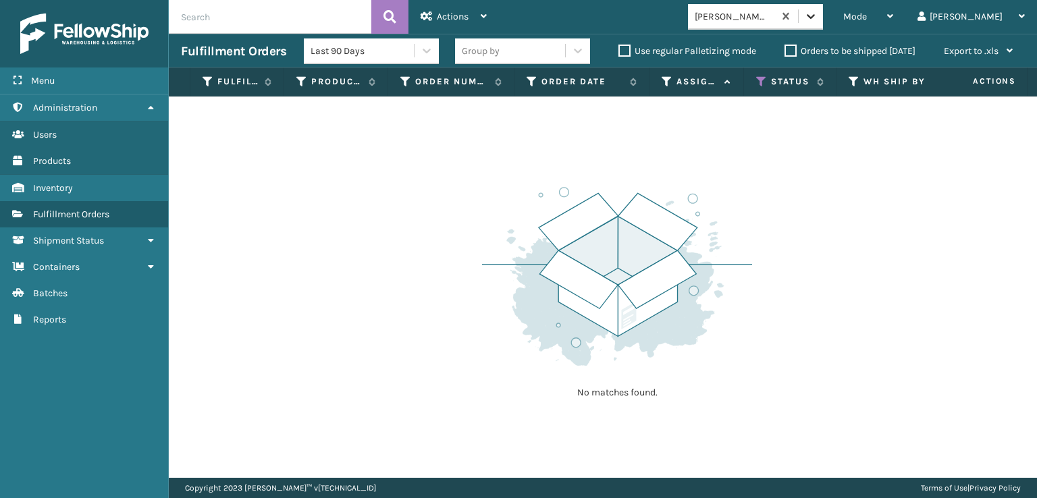
click at [818, 20] on icon at bounding box center [811, 16] width 14 height 14
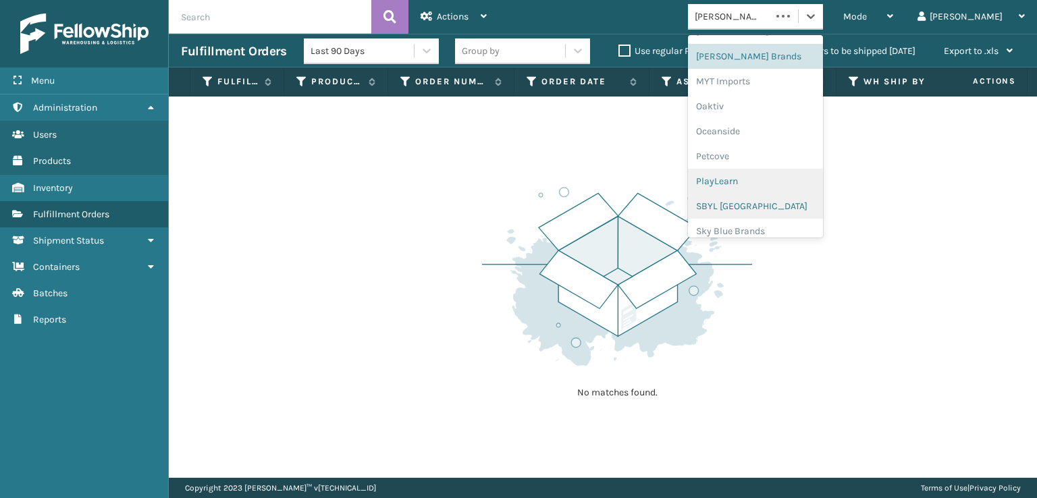
scroll to position [677, 0]
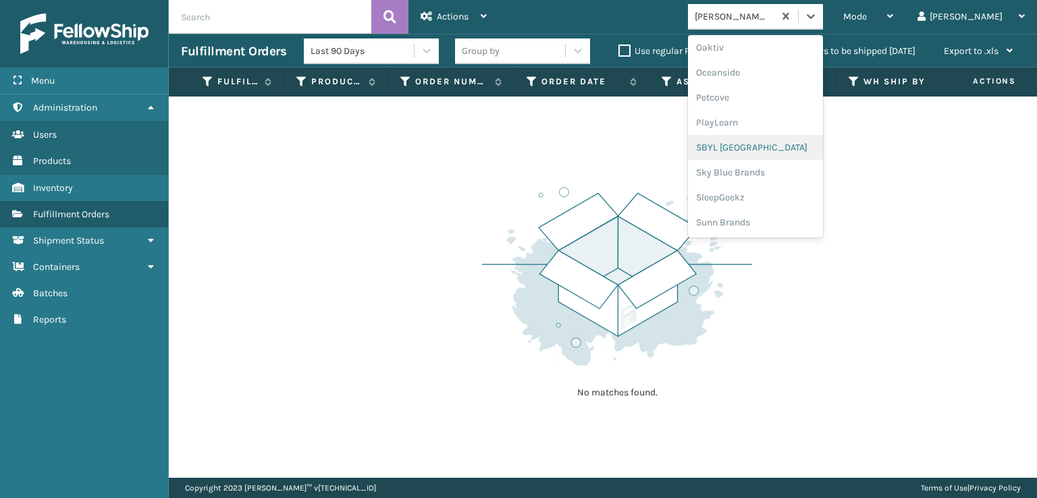
click at [812, 140] on div "SBYL [GEOGRAPHIC_DATA]" at bounding box center [755, 147] width 135 height 25
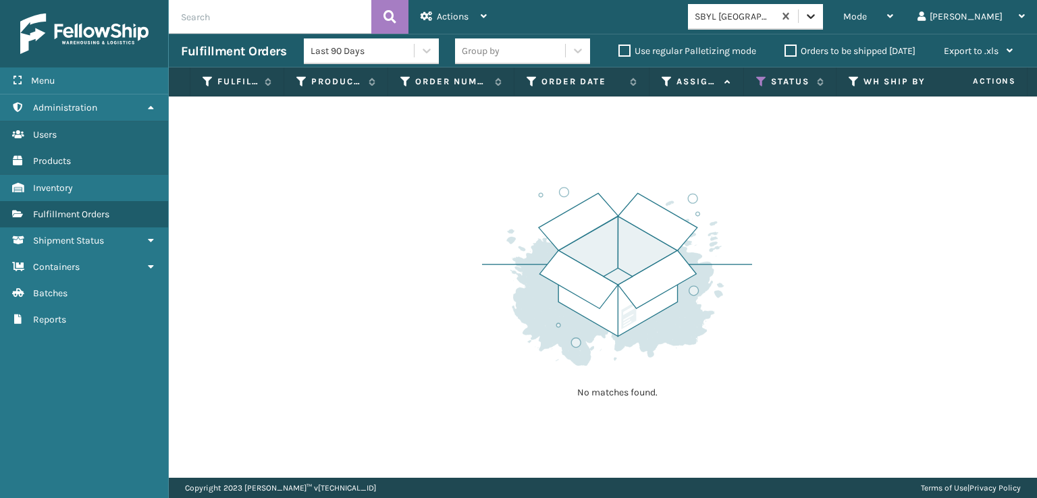
click at [818, 17] on icon at bounding box center [811, 16] width 14 height 14
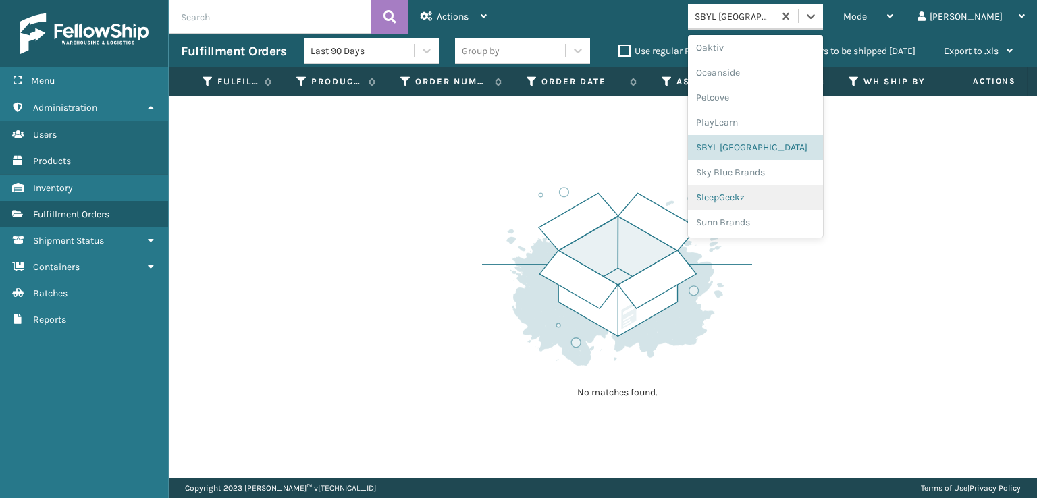
click at [800, 194] on div "SleepGeekz" at bounding box center [755, 197] width 135 height 25
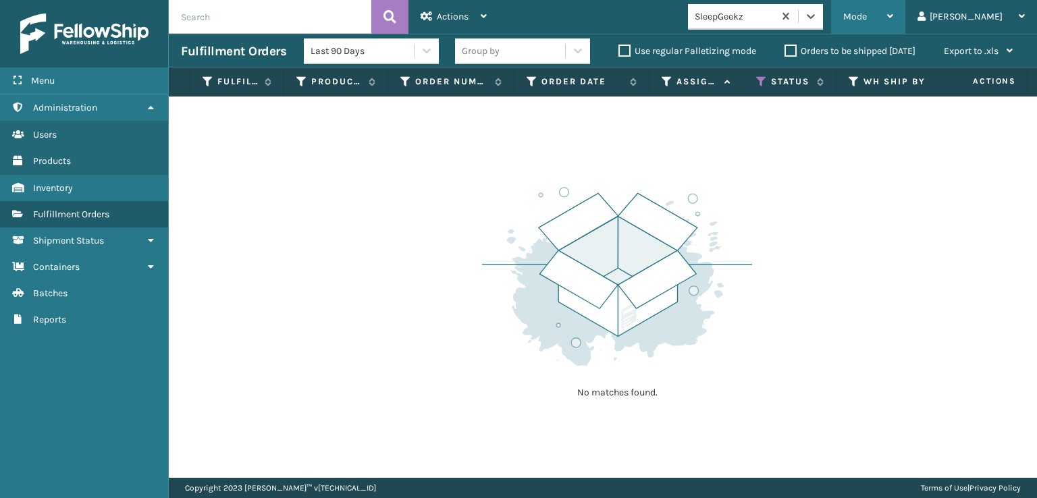
click at [893, 24] on div "Mode" at bounding box center [868, 17] width 50 height 34
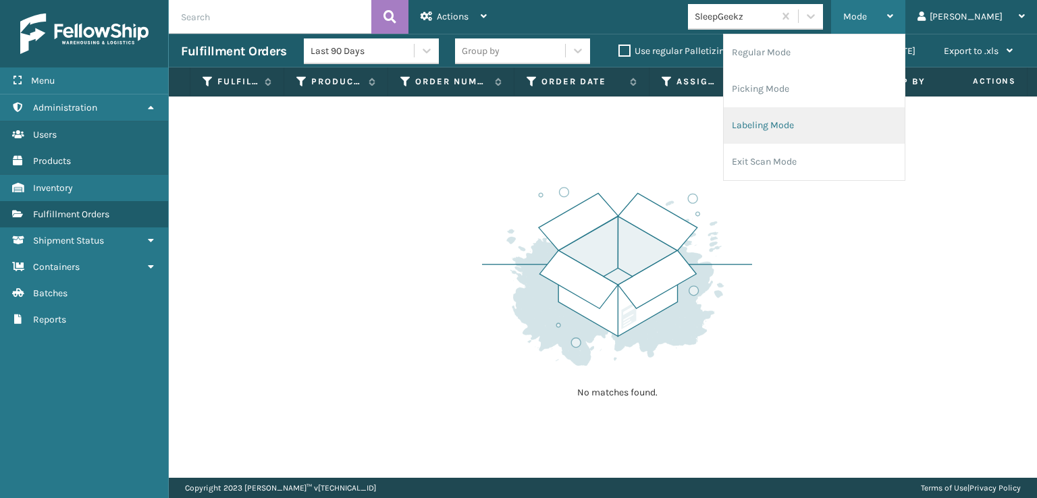
click at [829, 123] on li "Labeling Mode" at bounding box center [814, 125] width 181 height 36
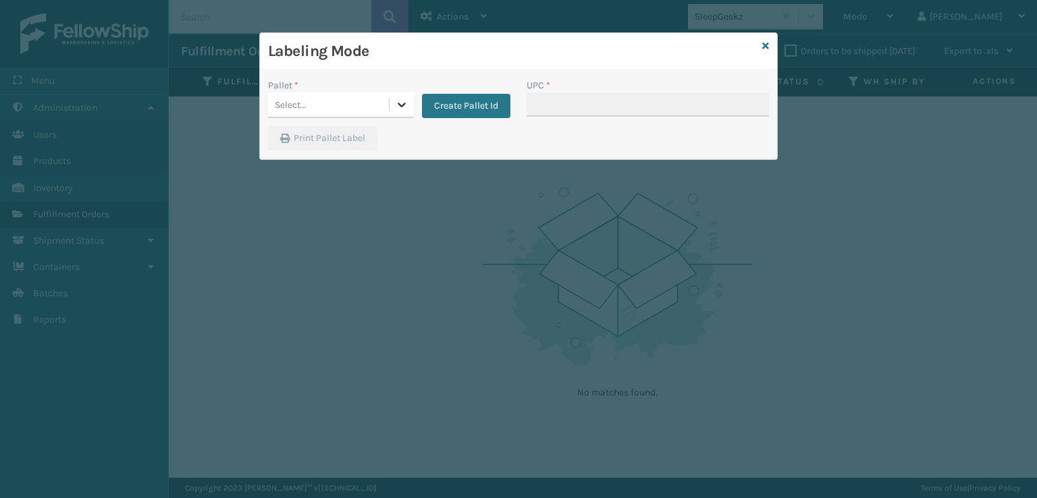
click at [397, 101] on icon at bounding box center [402, 105] width 14 height 14
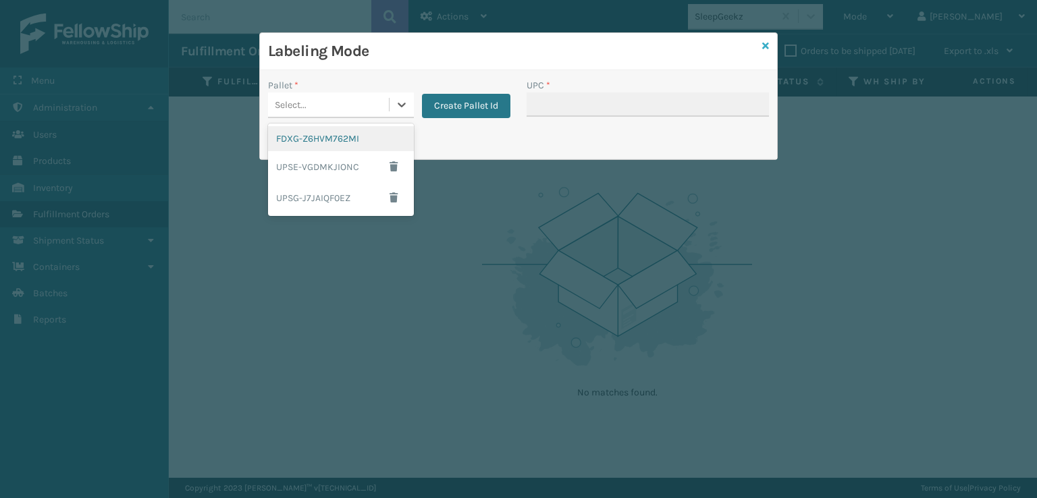
click at [764, 41] on icon at bounding box center [765, 45] width 7 height 9
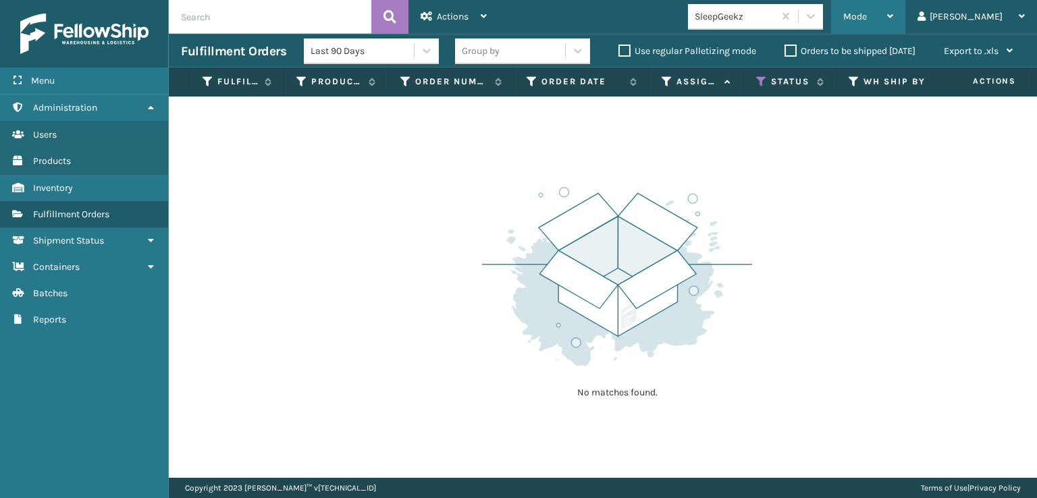
click at [893, 28] on div "Mode" at bounding box center [868, 17] width 50 height 34
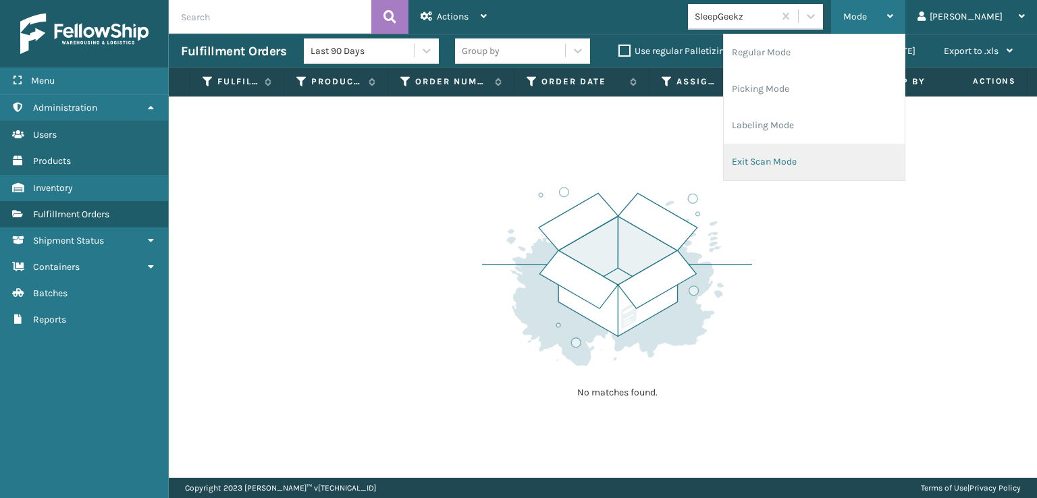
click at [824, 169] on li "Exit Scan Mode" at bounding box center [814, 162] width 181 height 36
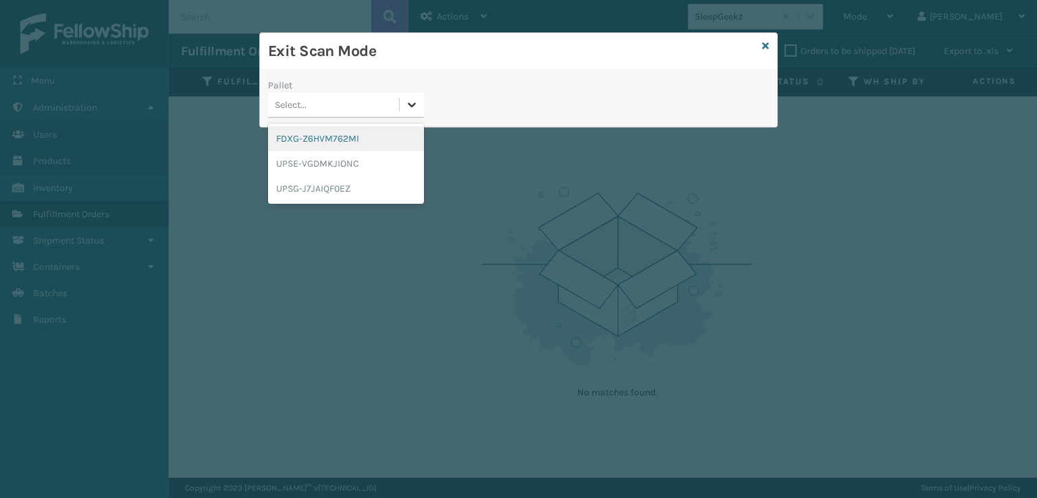
click at [407, 98] on icon at bounding box center [412, 105] width 14 height 14
click at [365, 136] on div "FDXG-Z6HVM762MI" at bounding box center [346, 138] width 156 height 25
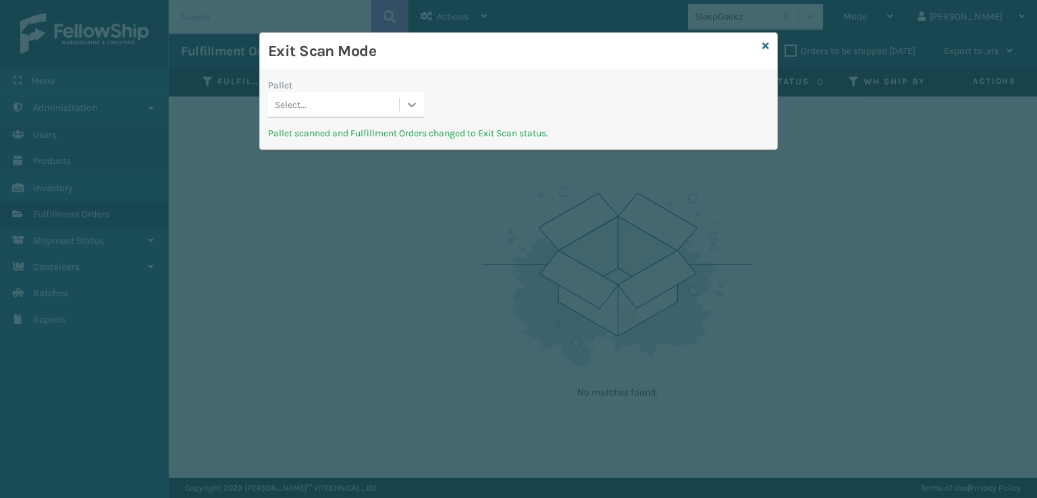
click at [410, 98] on icon at bounding box center [412, 105] width 14 height 14
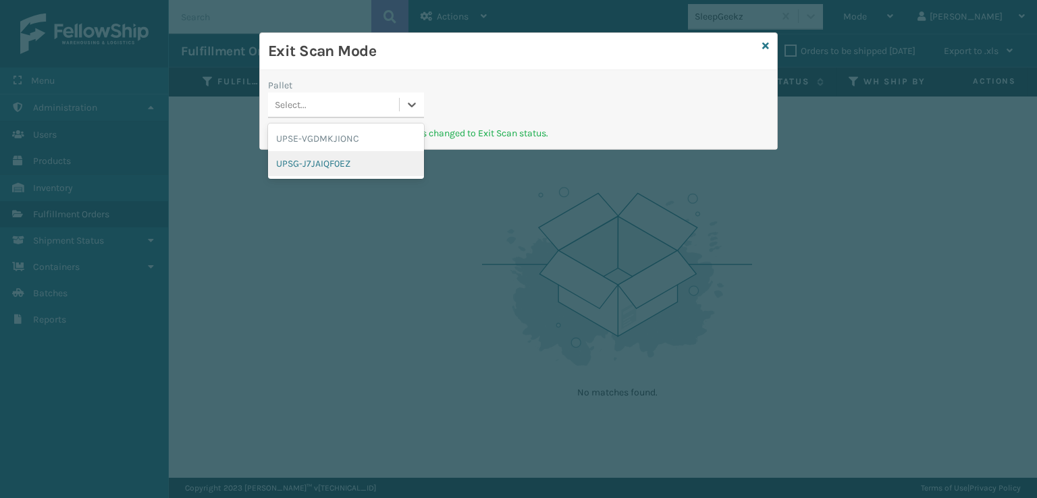
click at [360, 174] on div "UPSG-J7JAIQF0EZ" at bounding box center [346, 163] width 156 height 25
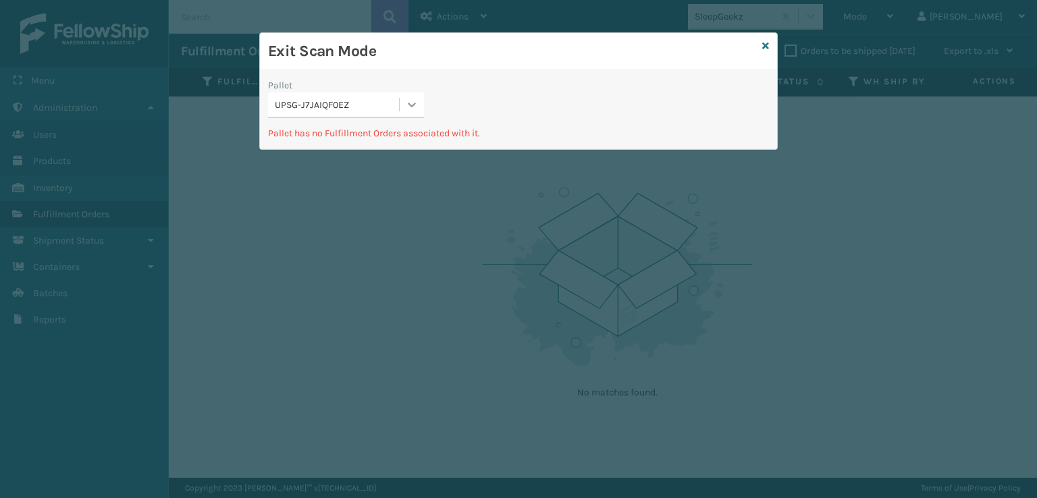
click at [409, 114] on div at bounding box center [412, 105] width 24 height 24
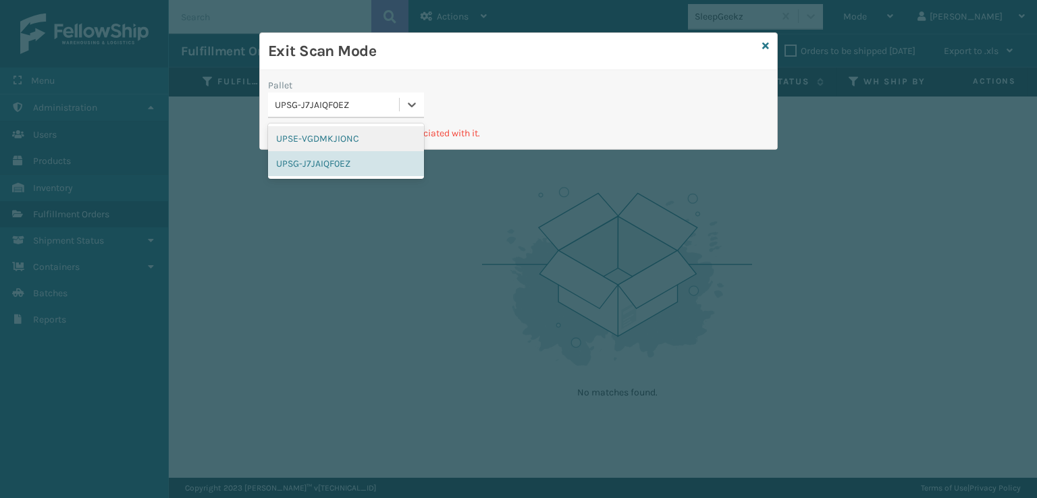
click at [365, 142] on div "UPSE-VGDMKJIONC" at bounding box center [346, 138] width 156 height 25
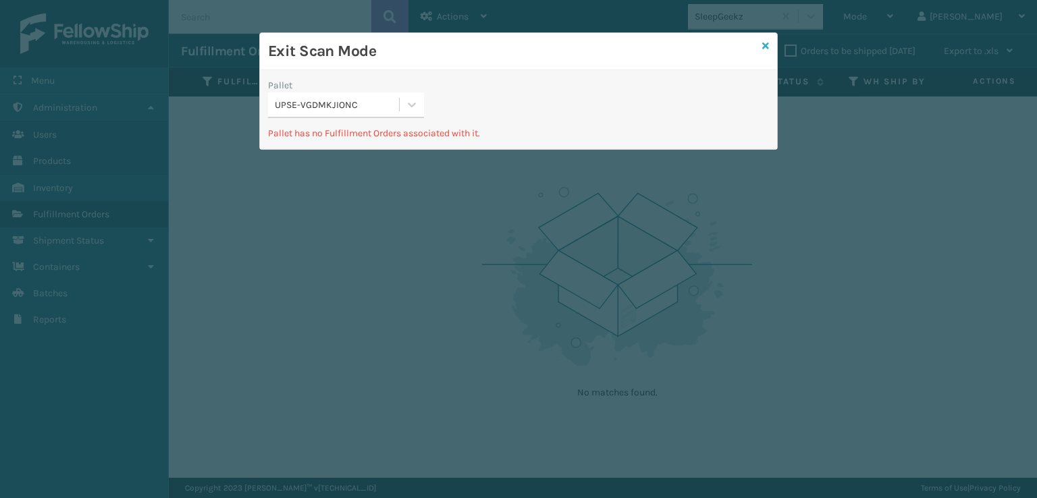
click at [764, 42] on icon at bounding box center [765, 45] width 7 height 9
